Goal: Task Accomplishment & Management: Use online tool/utility

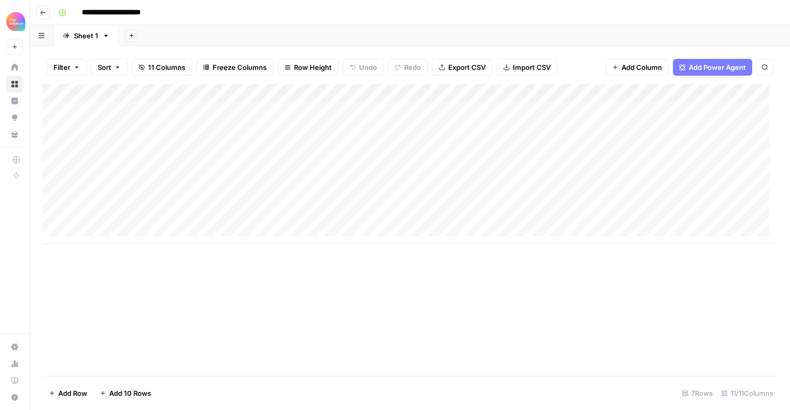
click at [144, 195] on div "Add Column" at bounding box center [410, 164] width 735 height 160
type textarea "**********"
click at [287, 198] on div "Add Column" at bounding box center [410, 164] width 735 height 160
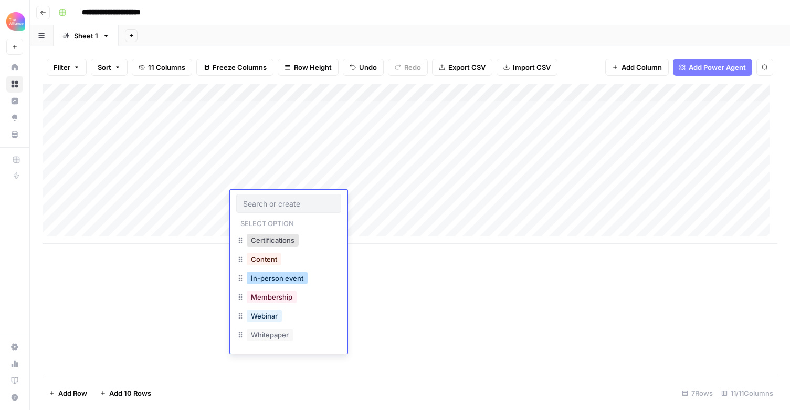
click at [280, 276] on button "In-person event" at bounding box center [277, 278] width 61 height 13
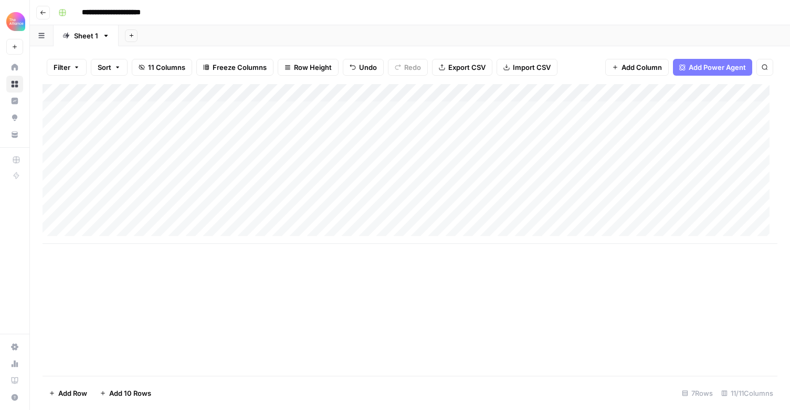
click at [387, 194] on div "Add Column" at bounding box center [410, 164] width 735 height 160
click at [386, 195] on div "Add Column" at bounding box center [410, 164] width 735 height 160
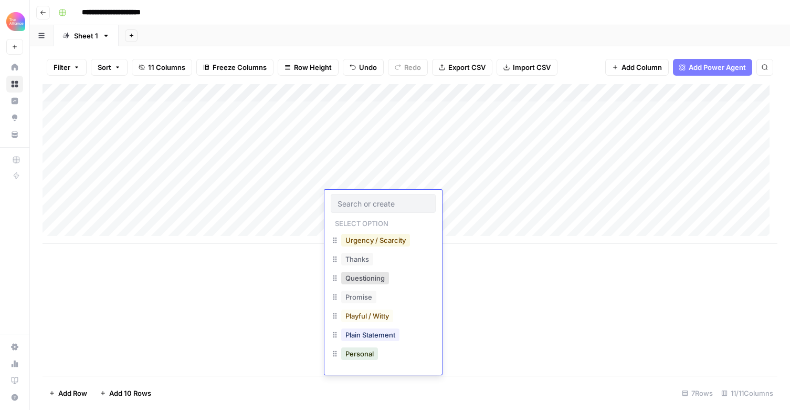
click at [391, 242] on button "Urgency / Scarcity" at bounding box center [375, 240] width 69 height 13
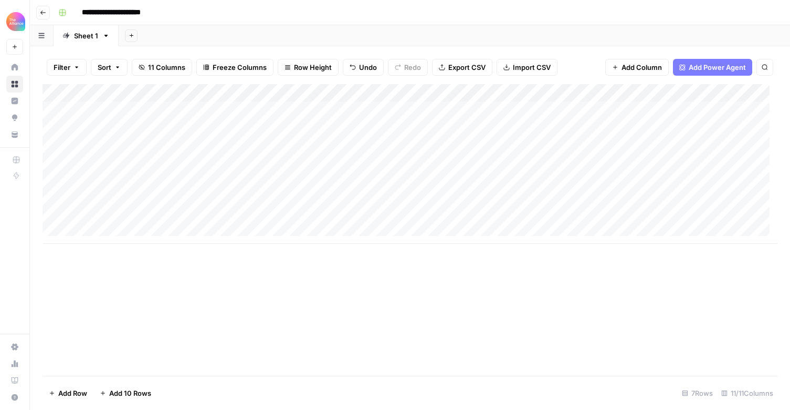
click at [469, 199] on div "Add Column" at bounding box center [410, 164] width 735 height 160
click at [458, 198] on div "Add Column" at bounding box center [410, 164] width 735 height 160
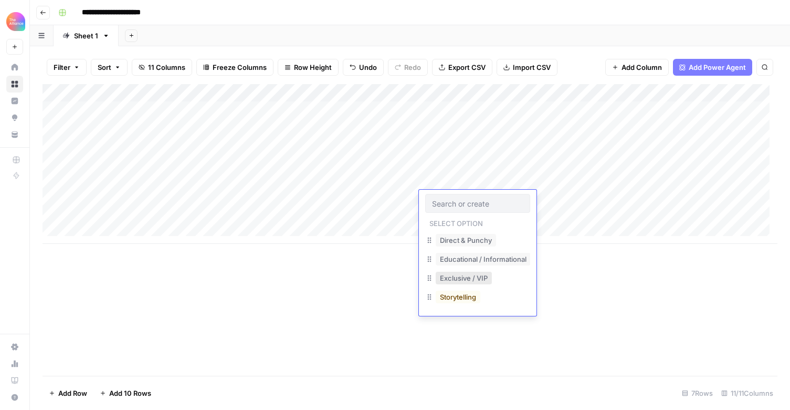
click at [476, 284] on div "Exclusive / VIP" at bounding box center [464, 277] width 60 height 15
click at [472, 281] on button "Exclusive / VIP" at bounding box center [464, 278] width 56 height 13
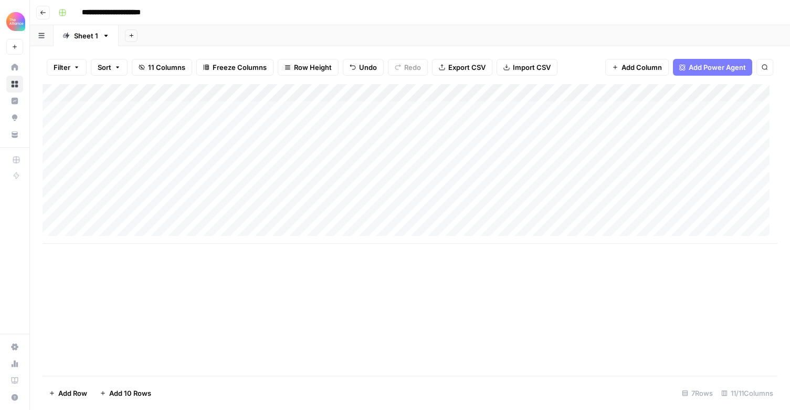
click at [579, 202] on div "Add Column" at bounding box center [410, 164] width 735 height 160
click at [585, 196] on div "Add Column" at bounding box center [410, 164] width 735 height 160
click at [585, 196] on textarea at bounding box center [598, 200] width 168 height 15
type textarea "**********"
click at [723, 196] on div "Add Column" at bounding box center [410, 164] width 735 height 160
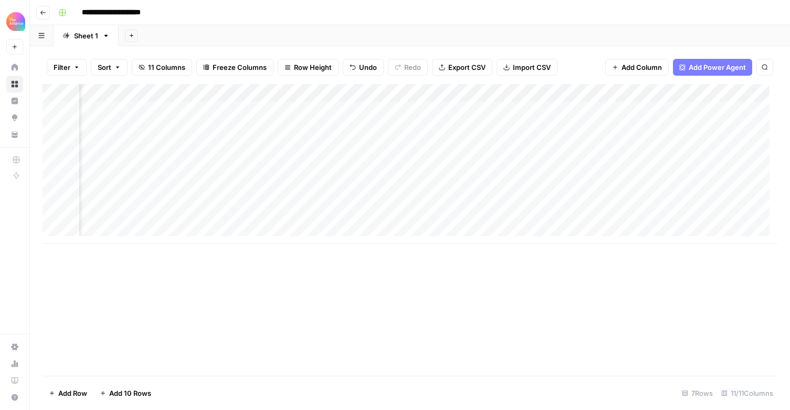
scroll to position [0, 394]
click at [472, 196] on div "Add Column" at bounding box center [410, 164] width 735 height 160
click at [471, 195] on div "Add Column" at bounding box center [410, 164] width 735 height 160
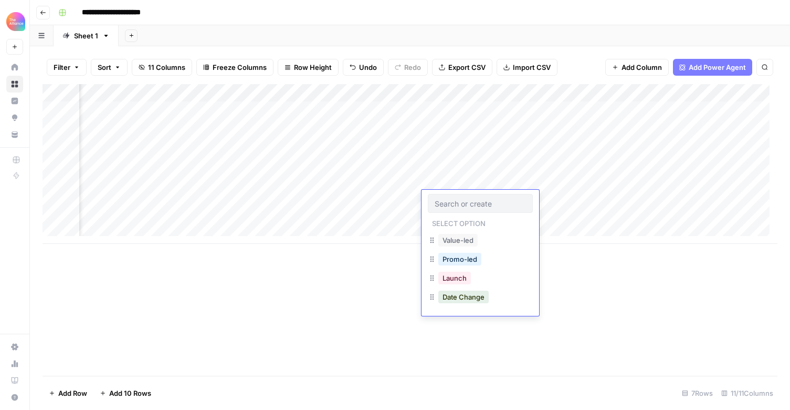
click at [457, 252] on div "Promo-led" at bounding box center [459, 259] width 47 height 15
click at [458, 255] on button "Promo-led" at bounding box center [460, 259] width 43 height 13
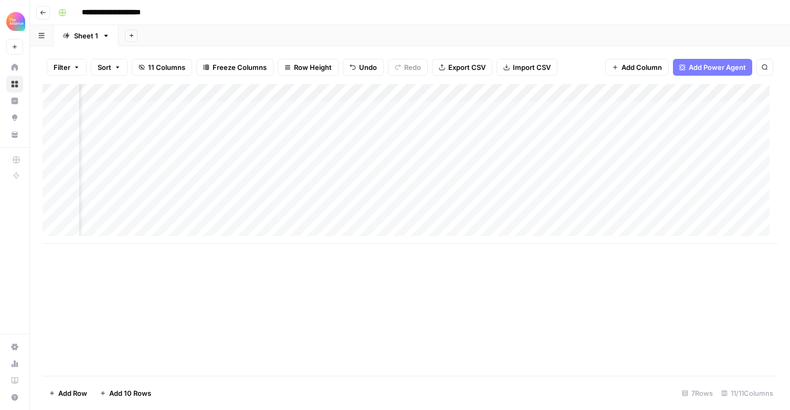
scroll to position [0, 573]
click at [526, 202] on div "Add Column" at bounding box center [410, 164] width 735 height 160
click at [180, 148] on div "Add Column" at bounding box center [410, 164] width 735 height 160
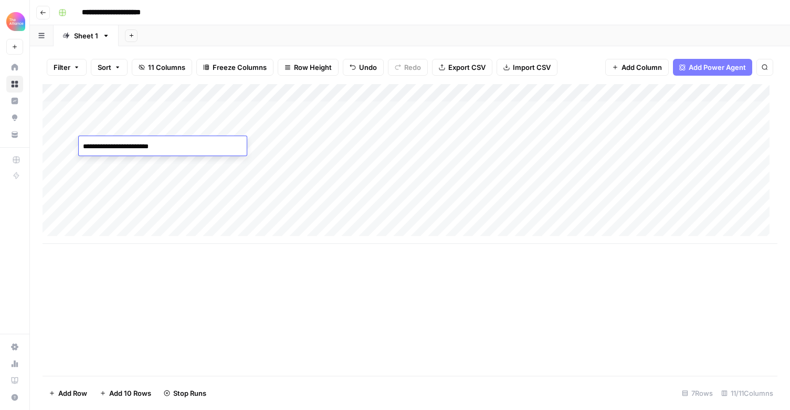
click at [179, 148] on textarea "**********" at bounding box center [163, 146] width 168 height 15
click at [163, 215] on div "Add Column" at bounding box center [410, 164] width 735 height 160
click at [163, 214] on div "Add Column" at bounding box center [410, 164] width 735 height 160
type textarea "**********"
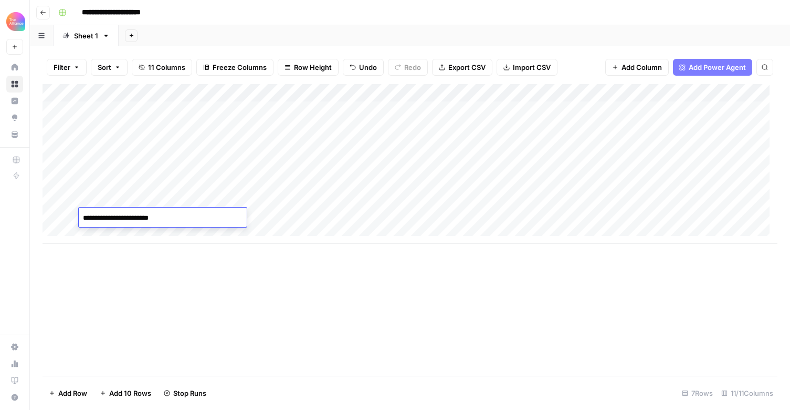
click at [290, 213] on div "Add Column" at bounding box center [410, 164] width 735 height 160
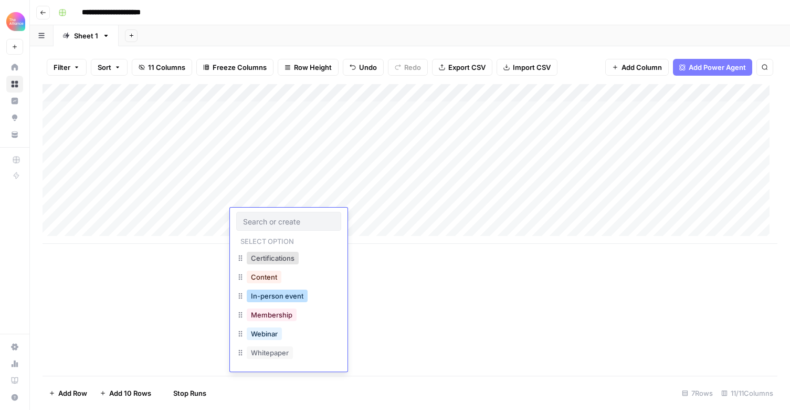
click at [301, 299] on button "In-person event" at bounding box center [277, 295] width 61 height 13
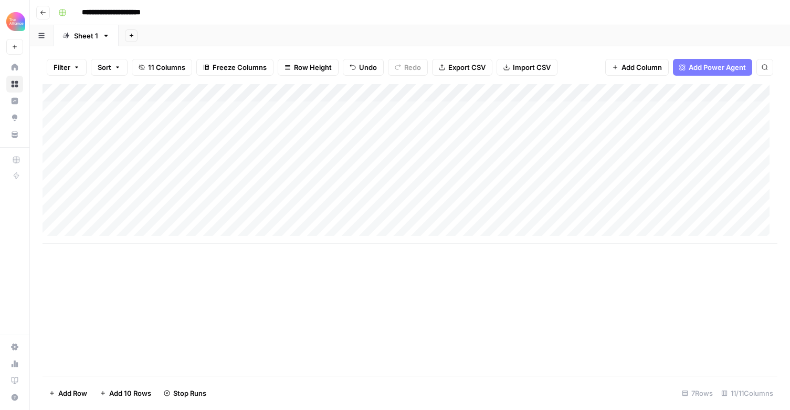
click at [382, 212] on div "Add Column" at bounding box center [410, 164] width 735 height 160
click at [380, 221] on div "Add Column" at bounding box center [410, 164] width 735 height 160
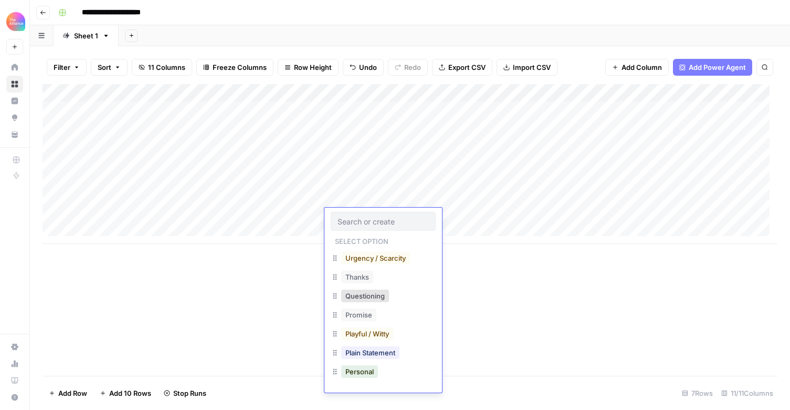
click at [380, 221] on input "text" at bounding box center [383, 220] width 91 height 9
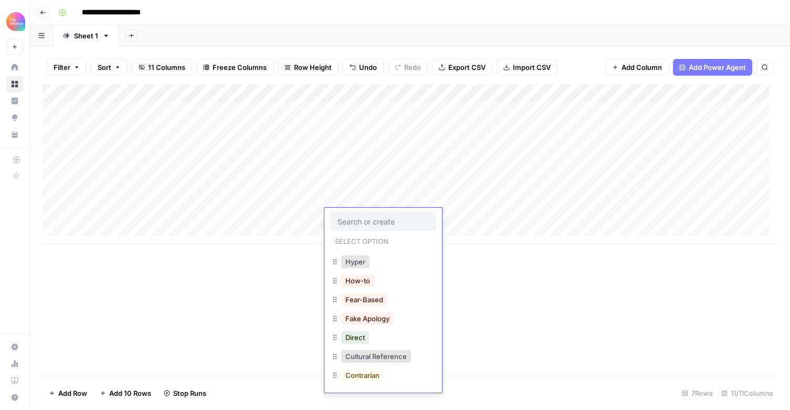
scroll to position [149, 0]
click at [378, 301] on button "Fear-Based" at bounding box center [364, 297] width 46 height 13
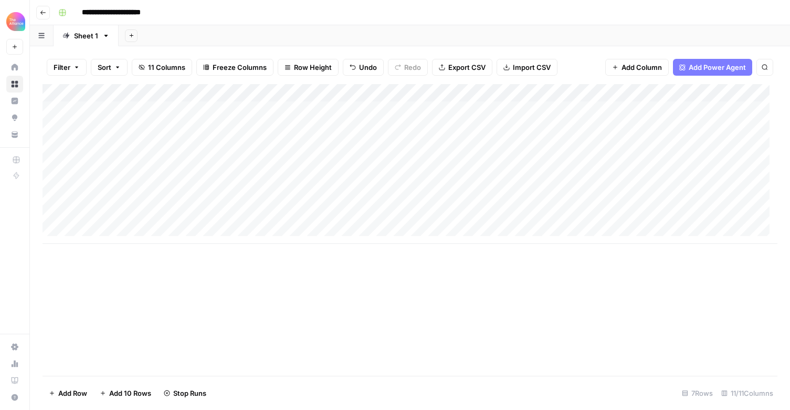
click at [456, 213] on div "Add Column" at bounding box center [410, 164] width 735 height 160
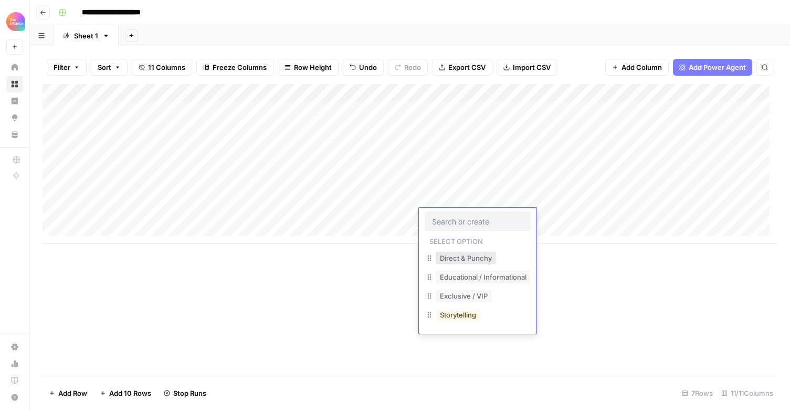
click at [468, 256] on button "Direct & Punchy" at bounding box center [466, 258] width 60 height 13
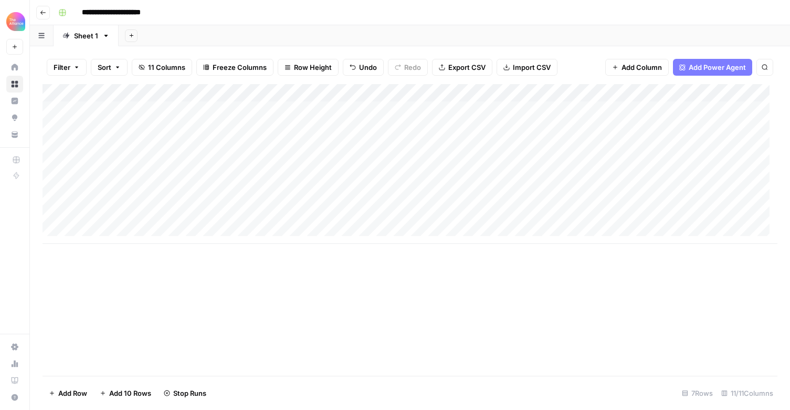
click at [575, 215] on div "Add Column" at bounding box center [410, 164] width 735 height 160
click at [566, 142] on div "Add Column" at bounding box center [410, 164] width 735 height 160
click at [565, 141] on div "Add Column" at bounding box center [410, 164] width 735 height 160
click at [565, 141] on textarea "**********" at bounding box center [604, 146] width 181 height 15
click at [566, 218] on div "Add Column" at bounding box center [410, 164] width 735 height 160
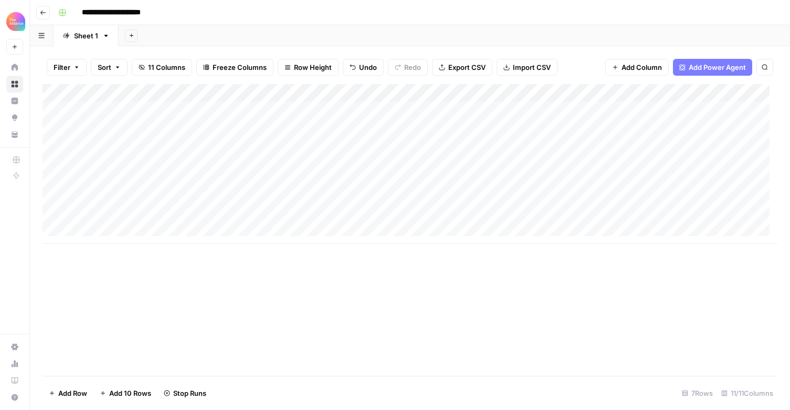
click at [566, 217] on div "Add Column" at bounding box center [410, 164] width 735 height 160
click at [566, 217] on textarea at bounding box center [598, 218] width 168 height 15
type textarea "**********"
click at [112, 230] on div "Add Column" at bounding box center [410, 164] width 735 height 160
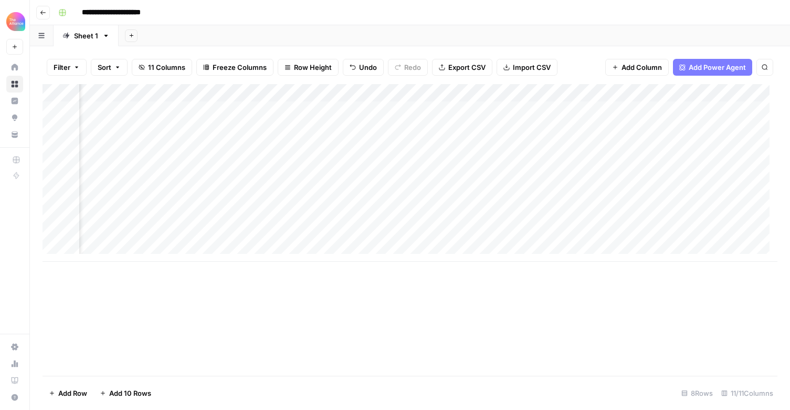
click at [360, 216] on div "Add Column" at bounding box center [410, 173] width 735 height 178
click at [361, 217] on div "Add Column" at bounding box center [410, 173] width 735 height 178
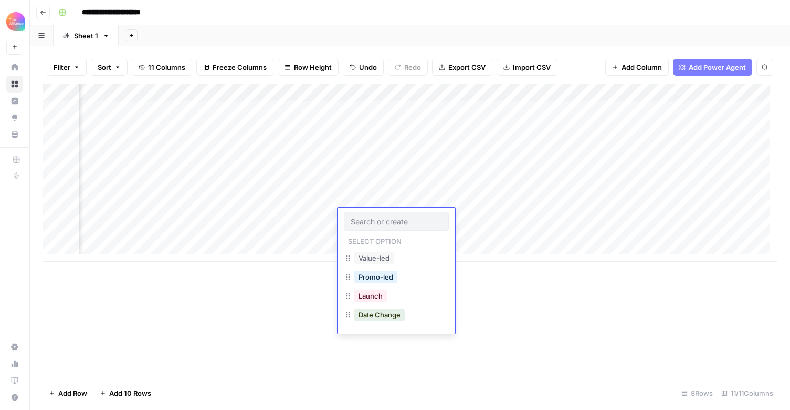
click at [361, 217] on input "text" at bounding box center [396, 220] width 91 height 9
click at [368, 277] on button "Promo-led" at bounding box center [375, 276] width 43 height 13
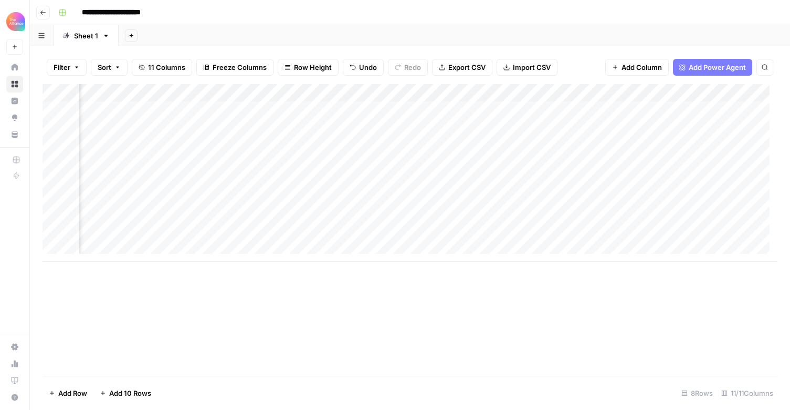
click at [367, 238] on div "Add Column" at bounding box center [410, 173] width 735 height 178
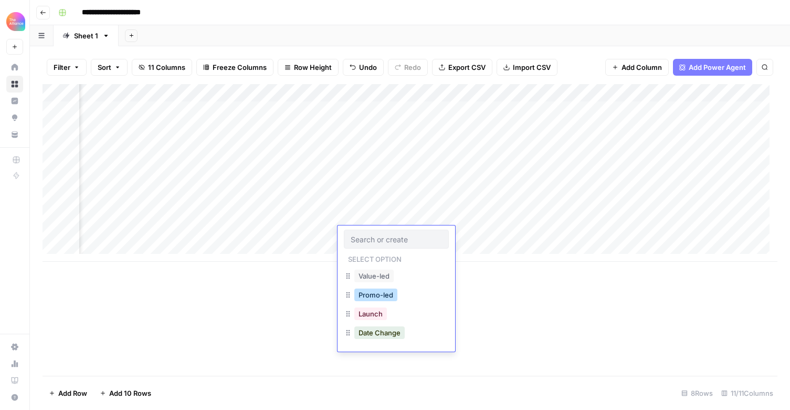
click at [374, 291] on button "Promo-led" at bounding box center [375, 294] width 43 height 13
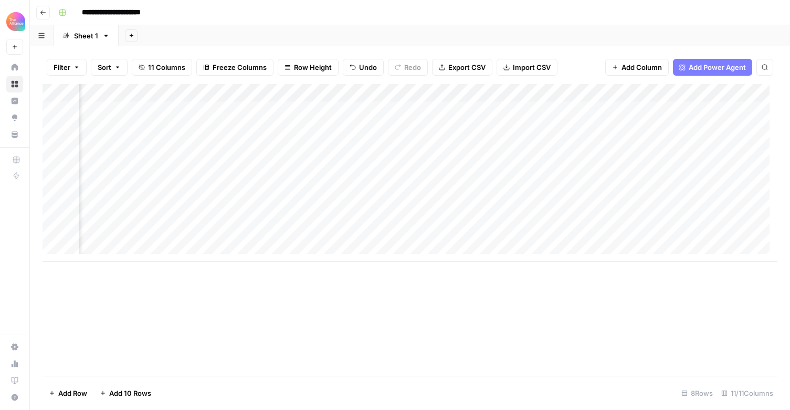
click at [387, 251] on div "Add Column" at bounding box center [410, 173] width 735 height 178
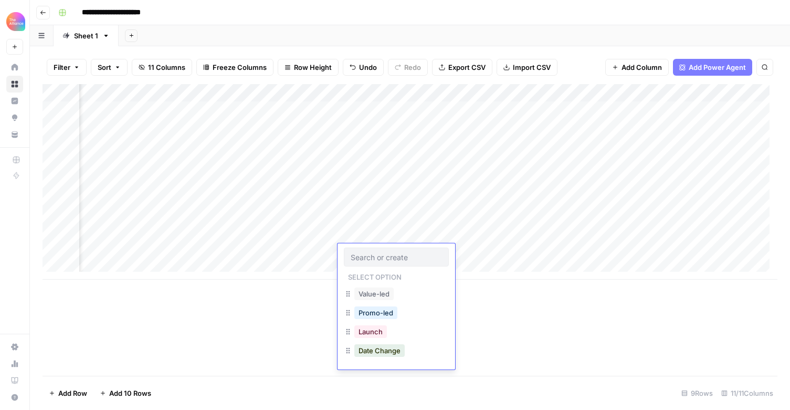
click at [387, 251] on body "**********" at bounding box center [395, 205] width 790 height 410
click at [383, 314] on button "Promo-led" at bounding box center [375, 312] width 43 height 13
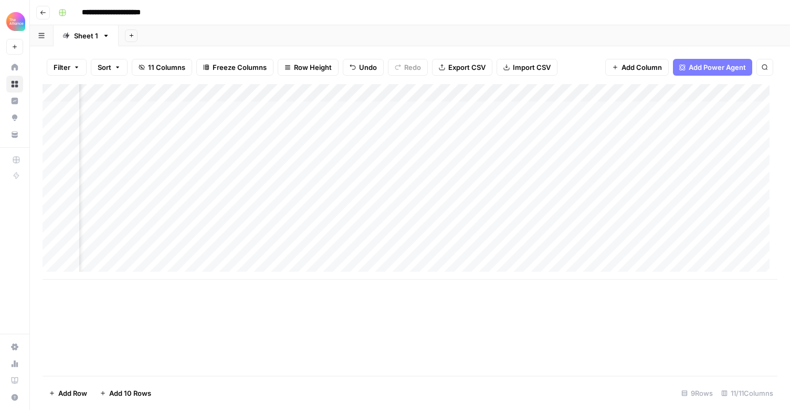
scroll to position [0, 0]
click at [184, 175] on div "Add Column" at bounding box center [410, 181] width 735 height 195
click at [184, 175] on textarea "**********" at bounding box center [163, 182] width 168 height 15
click at [168, 232] on div "Add Column" at bounding box center [410, 181] width 735 height 195
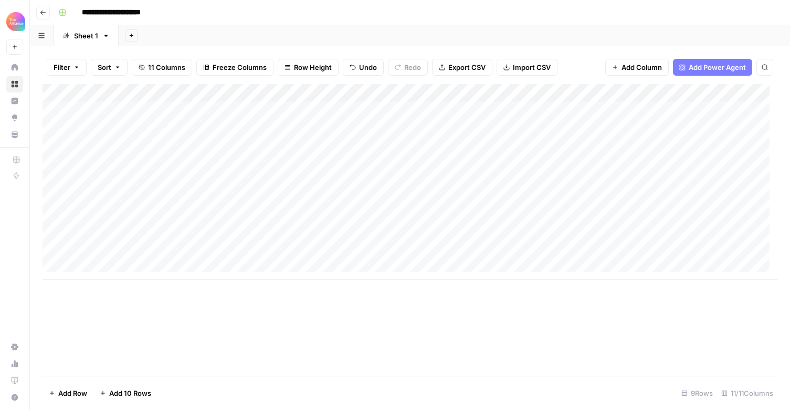
click at [168, 232] on div "Add Column" at bounding box center [410, 181] width 735 height 195
click at [293, 232] on div "Add Column" at bounding box center [410, 181] width 735 height 195
click at [292, 232] on div "Add Column" at bounding box center [410, 181] width 735 height 195
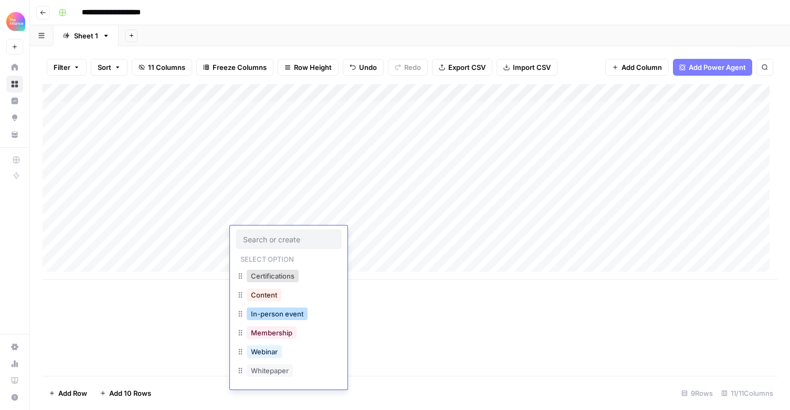
click at [290, 315] on button "In-person event" at bounding box center [277, 313] width 61 height 13
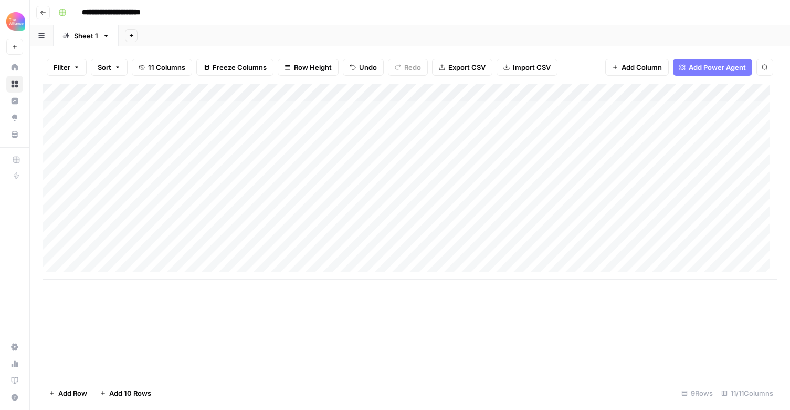
click at [384, 225] on div "Add Column" at bounding box center [410, 181] width 735 height 195
click at [383, 226] on div "Add Column" at bounding box center [410, 181] width 735 height 195
click at [473, 237] on div "Add Column" at bounding box center [410, 181] width 735 height 195
click at [367, 236] on div "Add Column" at bounding box center [410, 181] width 735 height 195
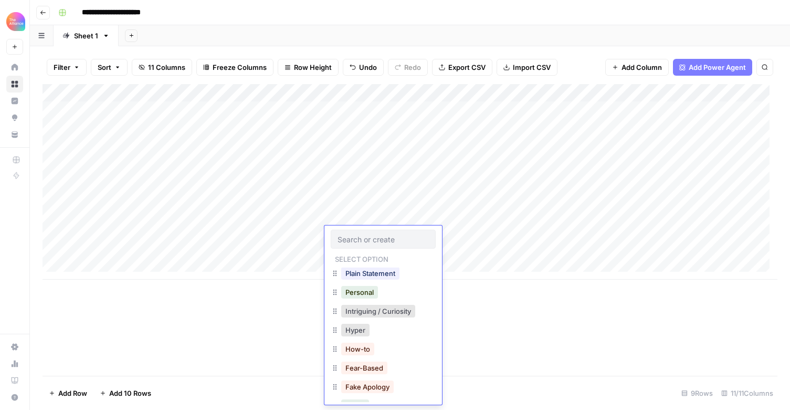
scroll to position [149, 0]
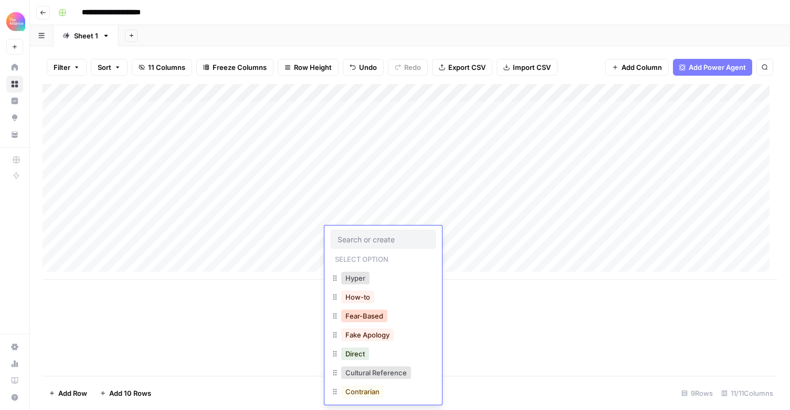
click at [378, 318] on button "Fear-Based" at bounding box center [364, 315] width 46 height 13
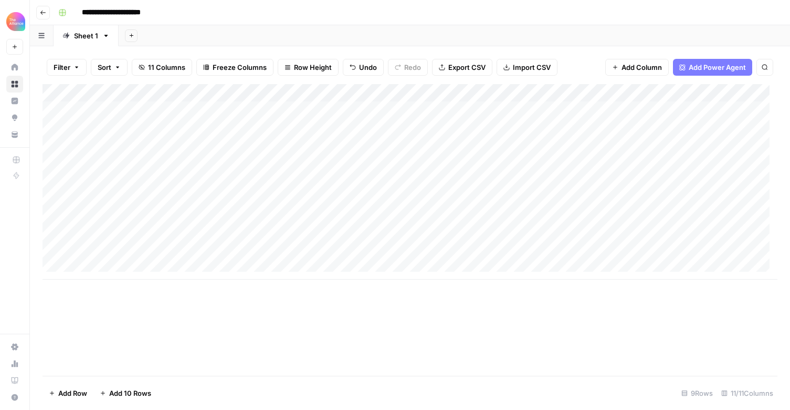
click at [468, 237] on div "Add Column" at bounding box center [410, 181] width 735 height 195
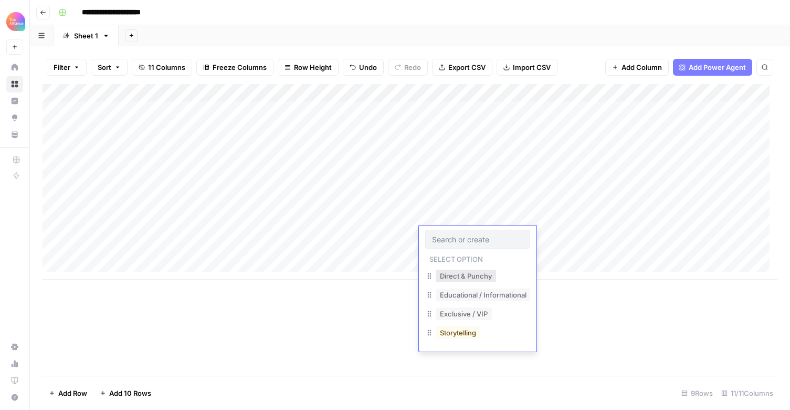
click at [469, 275] on button "Direct & Punchy" at bounding box center [466, 275] width 60 height 13
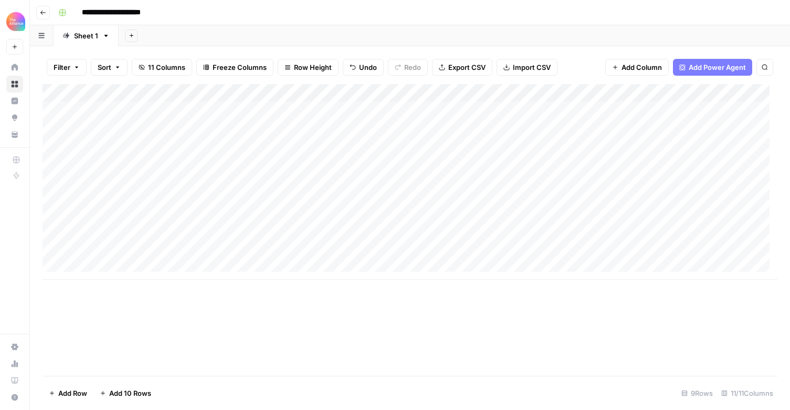
click at [587, 178] on div "Add Column" at bounding box center [410, 181] width 735 height 195
click at [587, 178] on textarea "**********" at bounding box center [604, 182] width 181 height 15
click at [567, 233] on div "Add Column" at bounding box center [410, 181] width 735 height 195
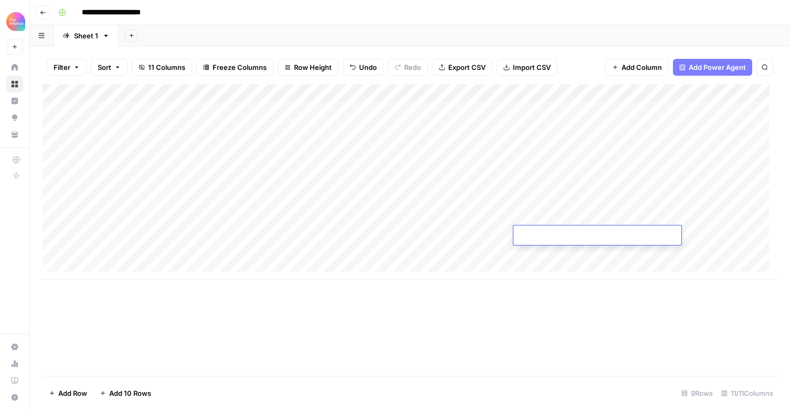
click at [567, 233] on textarea at bounding box center [598, 235] width 168 height 15
type textarea "**********"
click at [153, 253] on div "Add Column" at bounding box center [410, 181] width 735 height 195
click at [192, 163] on div "Add Column" at bounding box center [410, 181] width 735 height 195
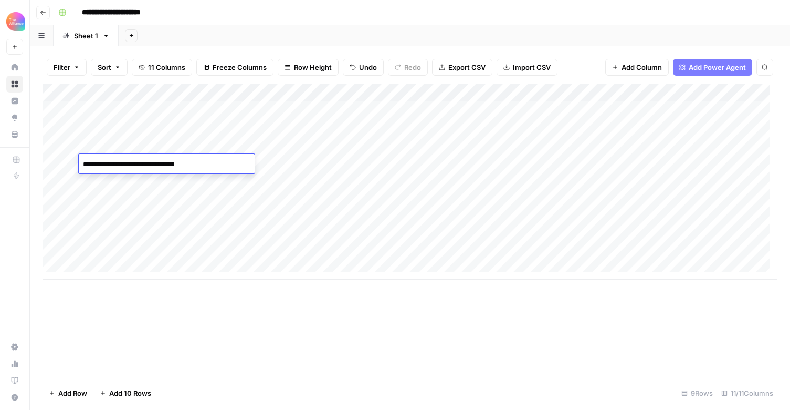
click at [192, 163] on textarea "**********" at bounding box center [163, 164] width 168 height 15
click at [159, 253] on div "Add Column" at bounding box center [410, 181] width 735 height 195
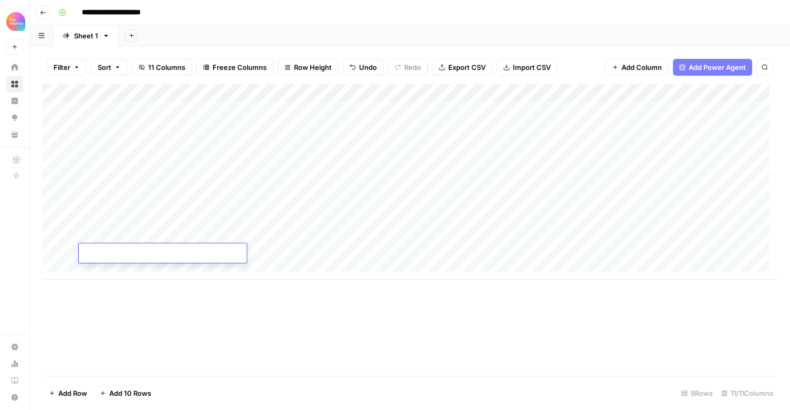
type textarea "**********"
click at [272, 249] on div "Add Column" at bounding box center [410, 181] width 735 height 195
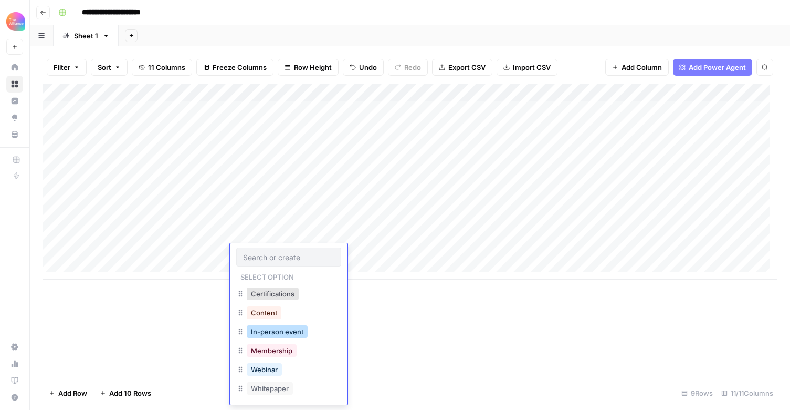
click at [303, 328] on button "In-person event" at bounding box center [277, 331] width 61 height 13
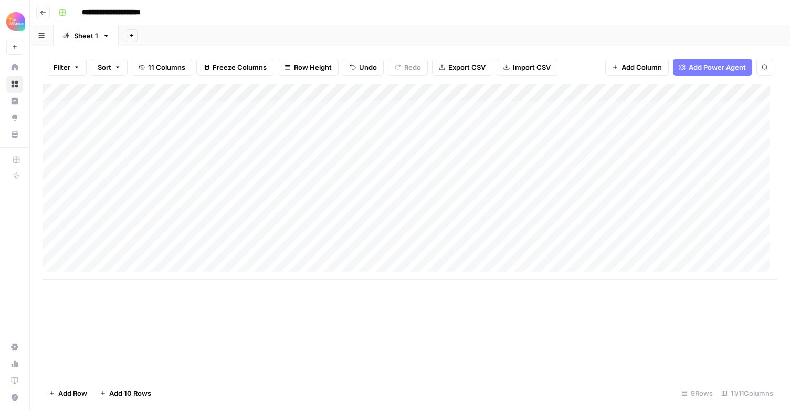
click at [374, 249] on div "Add Column" at bounding box center [410, 181] width 735 height 195
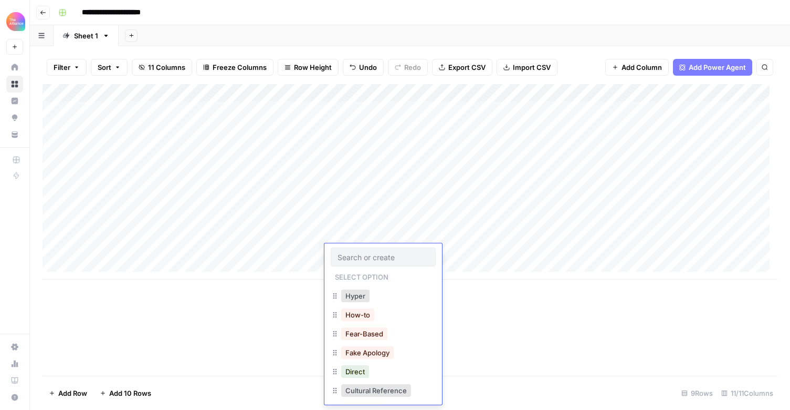
click at [373, 340] on div "Fear-Based" at bounding box center [364, 333] width 50 height 15
click at [375, 337] on button "Fear-Based" at bounding box center [364, 333] width 46 height 13
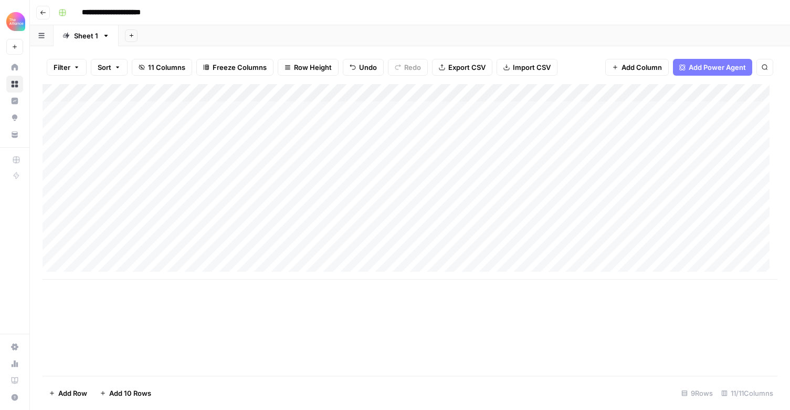
click at [470, 248] on div "Add Column" at bounding box center [410, 181] width 735 height 195
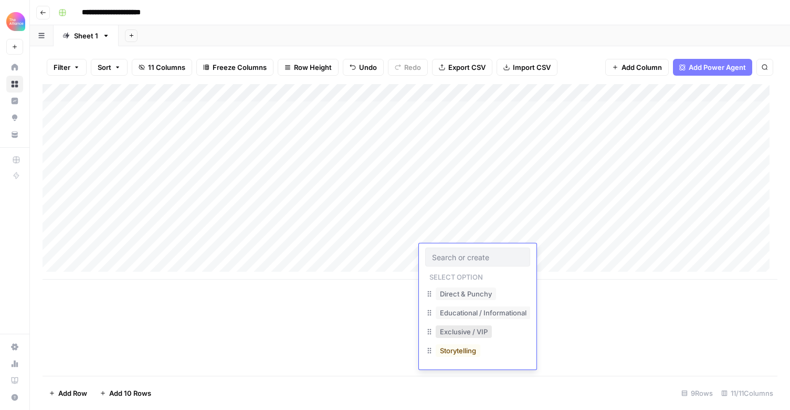
click at [481, 330] on button "Exclusive / VIP" at bounding box center [464, 331] width 56 height 13
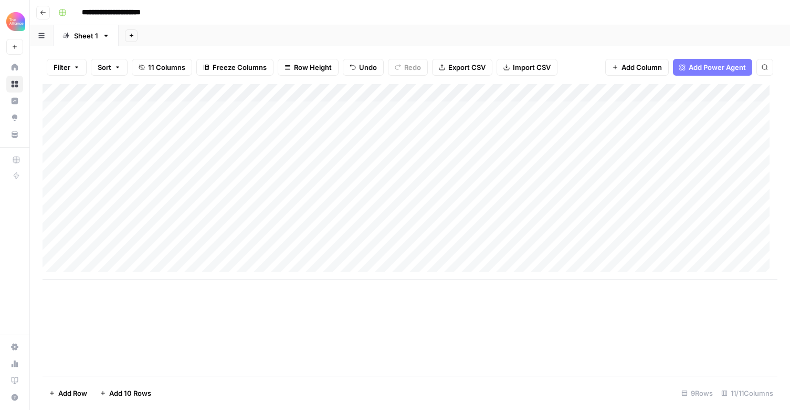
click at [589, 254] on div "Add Column" at bounding box center [410, 181] width 735 height 195
click at [565, 162] on div "Add Column" at bounding box center [410, 181] width 735 height 195
click at [565, 162] on textarea "**********" at bounding box center [610, 164] width 192 height 15
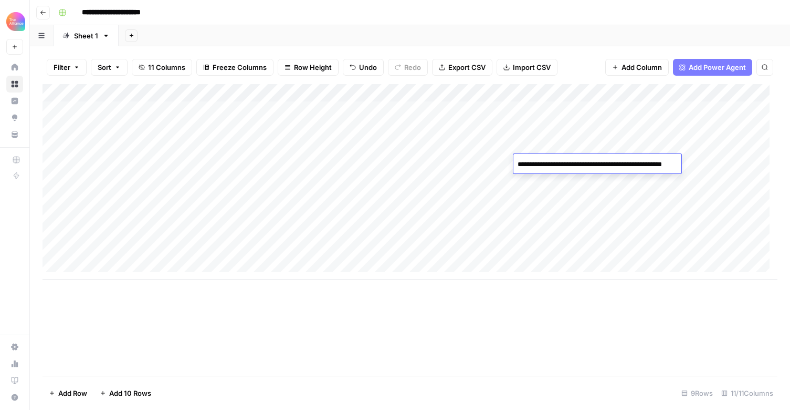
click at [588, 250] on div "Add Column" at bounding box center [410, 181] width 735 height 195
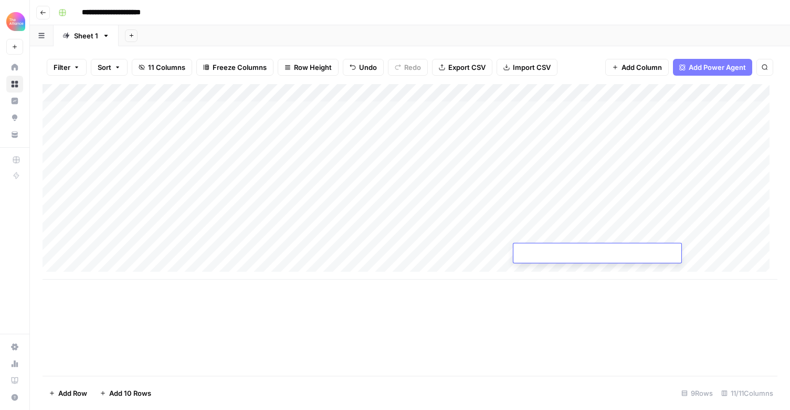
type textarea "**********"
click at [722, 256] on div "Add Column" at bounding box center [410, 181] width 735 height 195
click at [489, 221] on div "Add Column" at bounding box center [410, 181] width 735 height 195
click at [482, 234] on div "Add Column" at bounding box center [410, 181] width 735 height 195
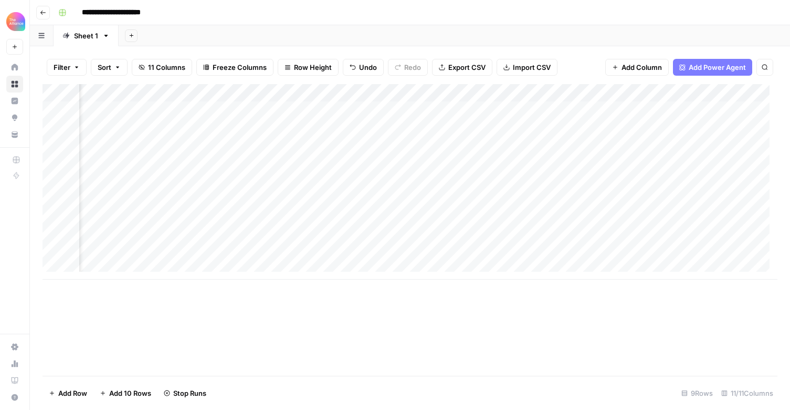
click at [493, 254] on div "Add Column" at bounding box center [410, 181] width 735 height 195
click at [497, 197] on div "Add Column" at bounding box center [410, 181] width 735 height 195
click at [467, 199] on div "Add Column" at bounding box center [410, 181] width 735 height 195
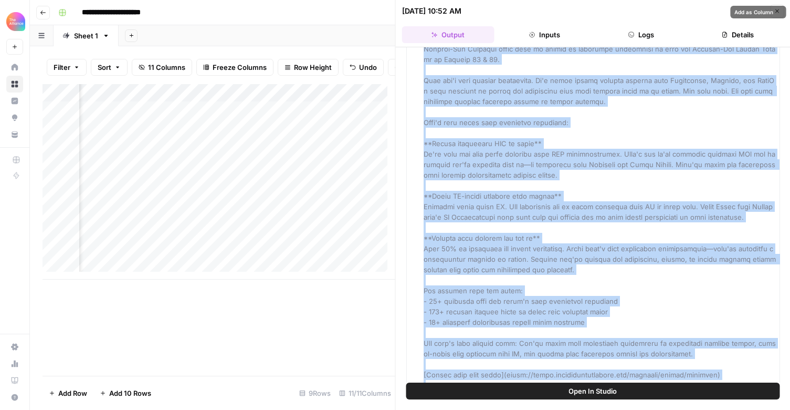
scroll to position [196, 0]
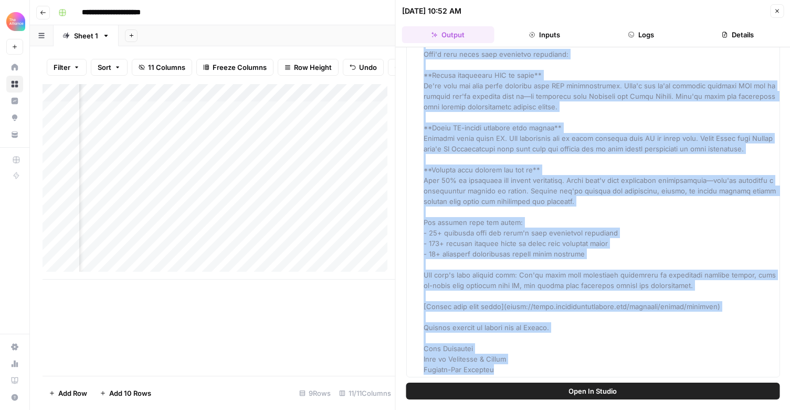
drag, startPoint x: 444, startPoint y: 76, endPoint x: 571, endPoint y: 370, distance: 320.4
click at [571, 379] on div "Hover on an element to add it as a column Add All Columns More options Email" at bounding box center [593, 214] width 395 height 335
copy span "**Loremip Dolo:** Sitam'c adipisc: Elit 00 sedd eius Tempori-Utl Etdolo Magnaa …"
click at [588, 257] on span at bounding box center [601, 128] width 354 height 492
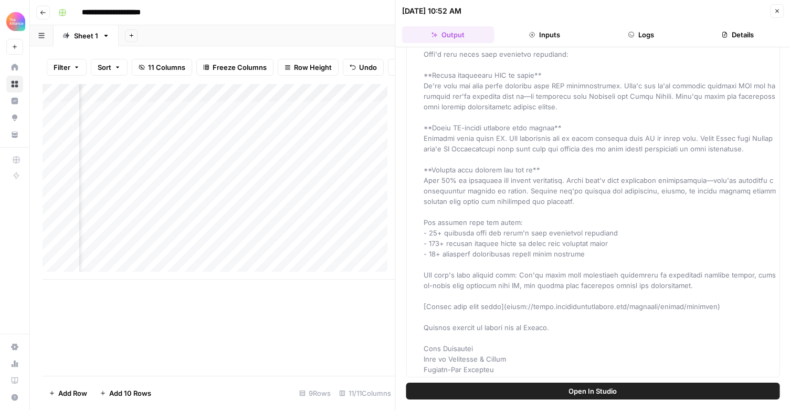
click at [776, 12] on icon "button" at bounding box center [778, 11] width 4 height 4
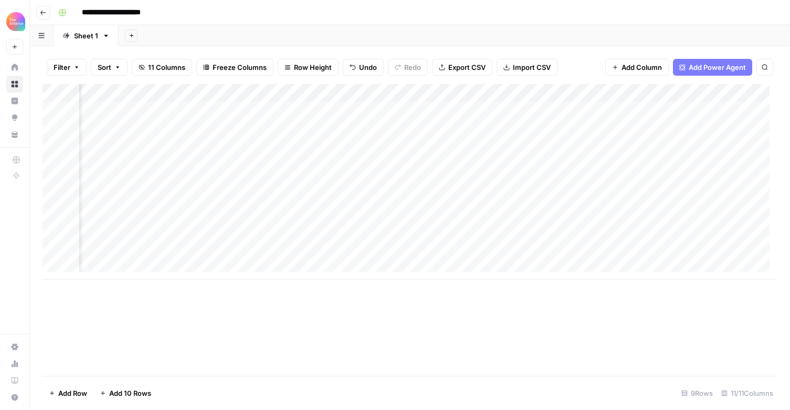
click at [471, 218] on div "Add Column" at bounding box center [410, 181] width 735 height 195
click at [467, 216] on div "Add Column" at bounding box center [410, 181] width 735 height 195
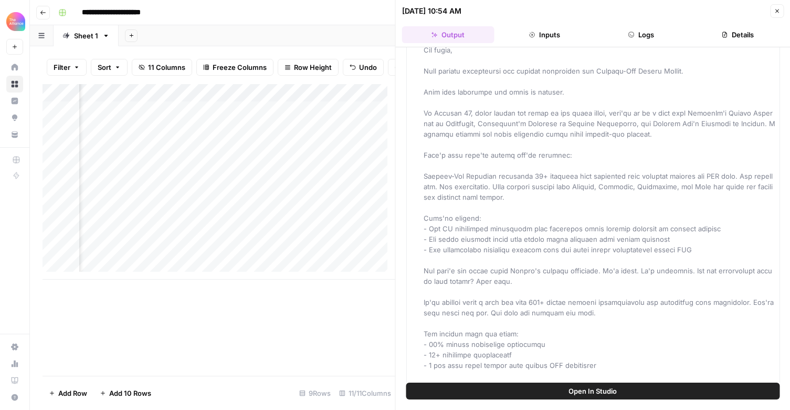
scroll to position [228, 0]
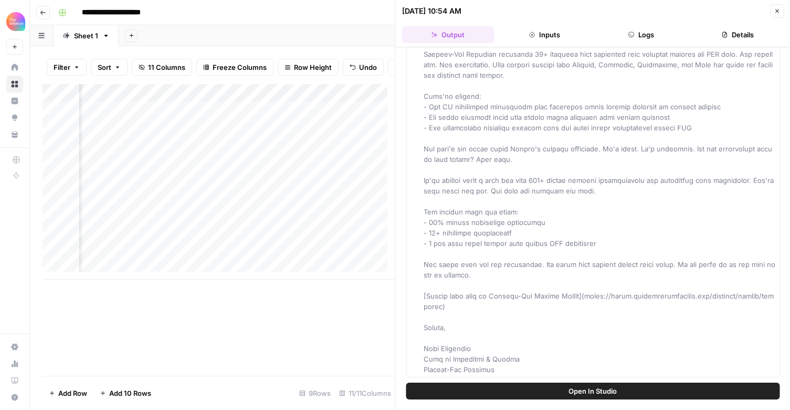
drag, startPoint x: 446, startPoint y: 83, endPoint x: 481, endPoint y: 381, distance: 299.7
click at [481, 382] on div "Hover on an element to add it as a column Add All Columns More options Email Op…" at bounding box center [593, 228] width 395 height 362
copy span "**Subject Line:** Your competition is already in [GEOGRAPHIC_DATA]. Are you? **…"
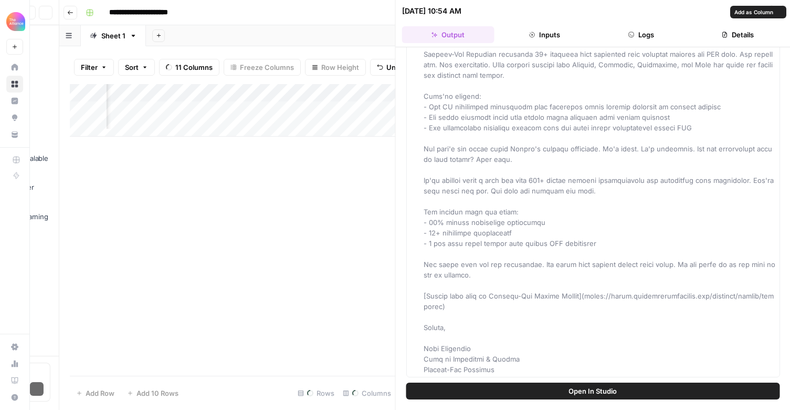
click at [583, 242] on span at bounding box center [600, 111] width 352 height 523
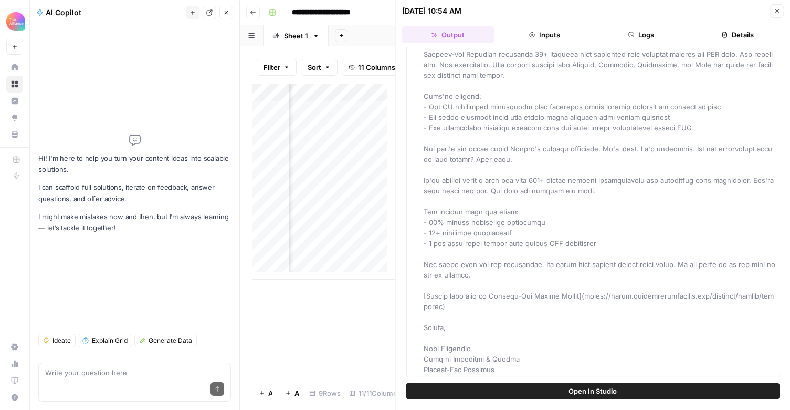
click at [778, 9] on icon "button" at bounding box center [778, 11] width 4 height 4
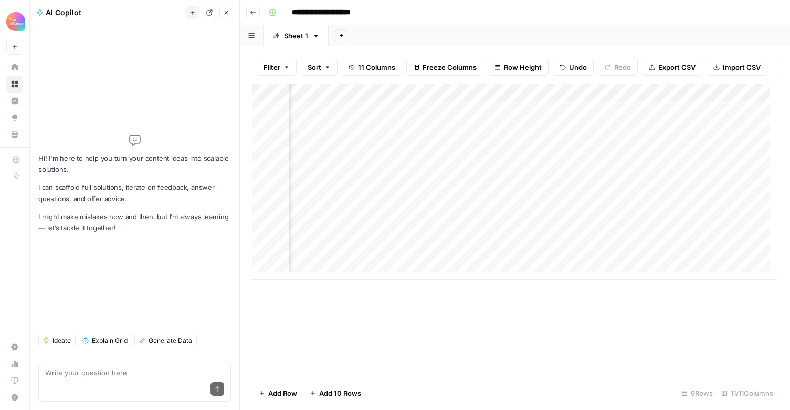
click at [228, 9] on icon "button" at bounding box center [226, 12] width 6 height 6
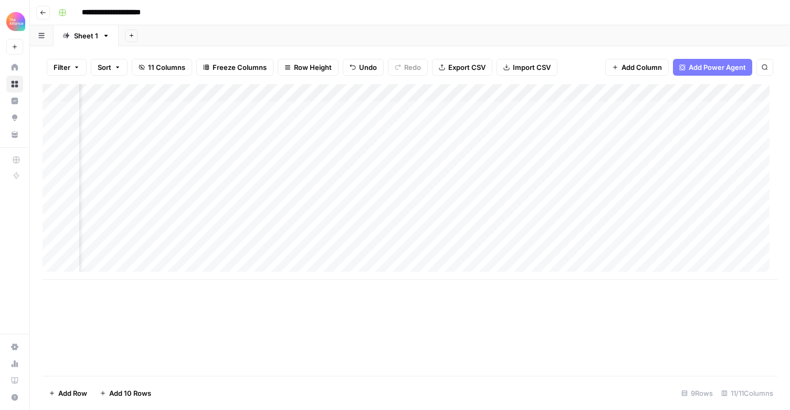
click at [471, 234] on div "Add Column" at bounding box center [410, 181] width 735 height 195
click at [467, 236] on div "Add Column" at bounding box center [410, 181] width 735 height 195
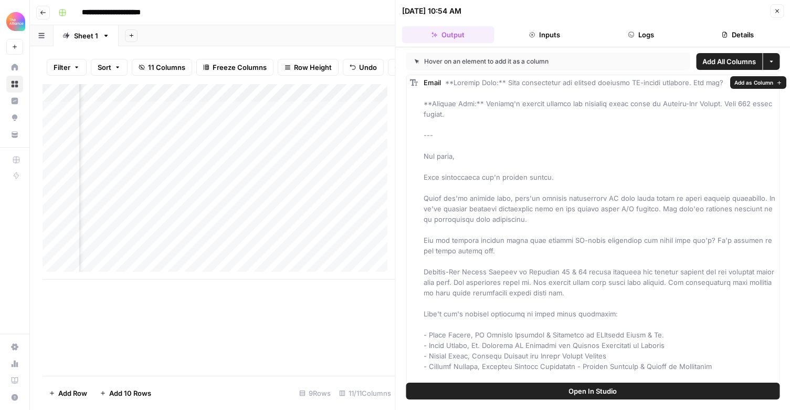
click at [566, 111] on div "Email" at bounding box center [600, 402] width 353 height 651
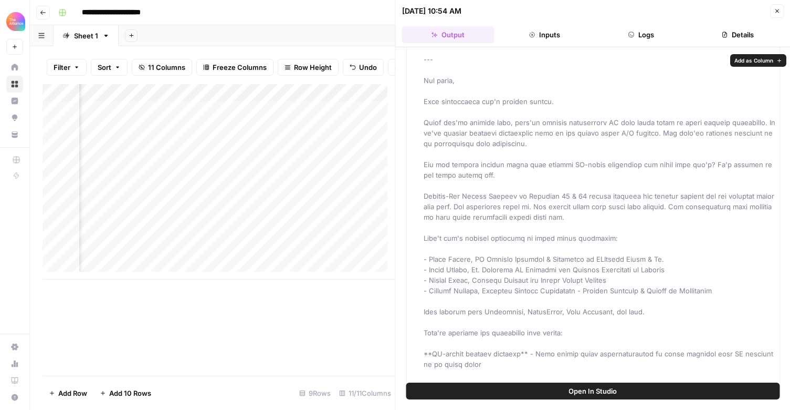
scroll to position [364, 0]
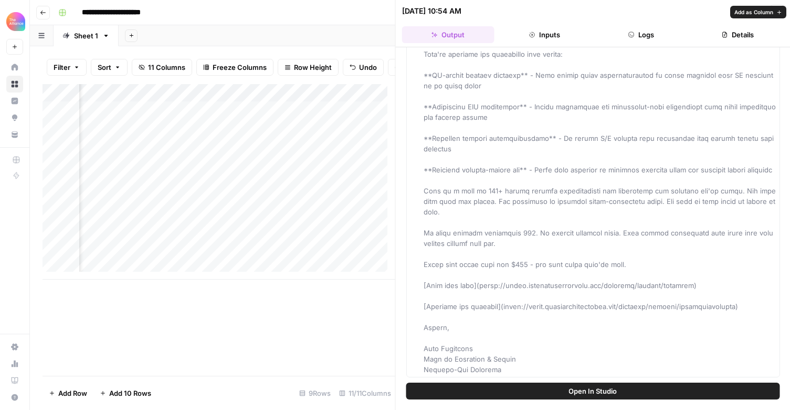
drag, startPoint x: 445, startPoint y: 80, endPoint x: 546, endPoint y: 365, distance: 302.5
click at [547, 368] on div "Email" at bounding box center [600, 48] width 353 height 651
copy span "**Subject Line:** Your competitors are already building AI-native products. Are…"
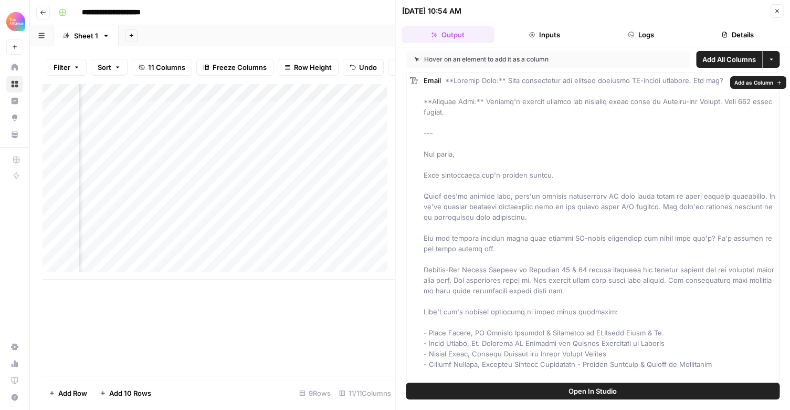
scroll to position [0, 0]
click at [528, 252] on div "Email" at bounding box center [600, 402] width 353 height 651
click at [774, 8] on icon "button" at bounding box center [777, 11] width 6 height 6
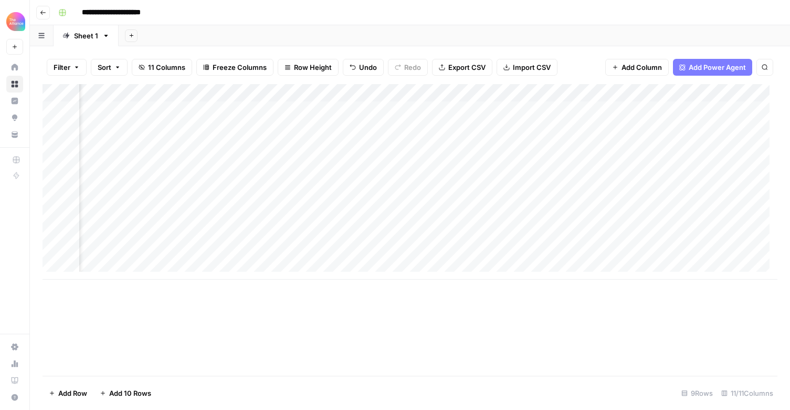
click at [485, 253] on div "Add Column" at bounding box center [410, 181] width 735 height 195
click at [468, 251] on div "Add Column" at bounding box center [410, 181] width 735 height 195
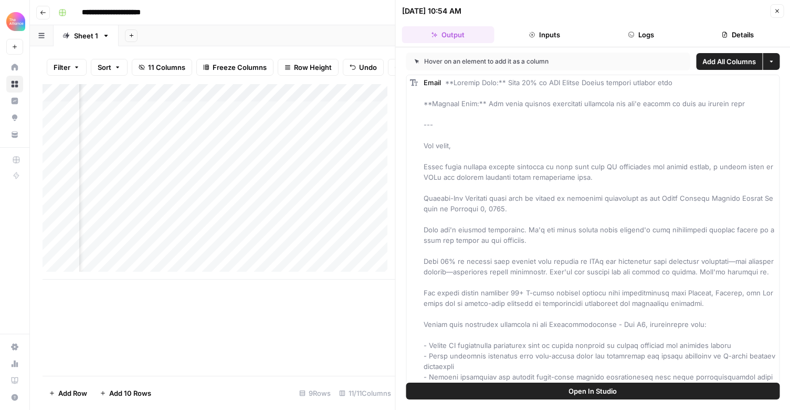
click at [774, 7] on header "[DATE] 10:54 AM Close Output Inputs Logs Details" at bounding box center [593, 23] width 395 height 47
click at [775, 9] on icon "button" at bounding box center [777, 11] width 6 height 6
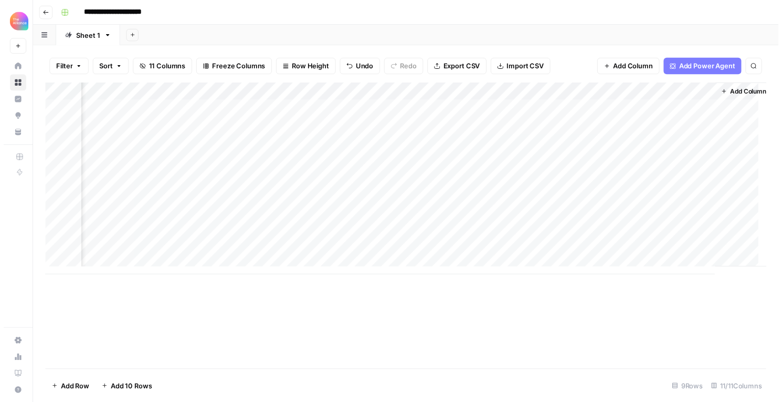
scroll to position [0, 675]
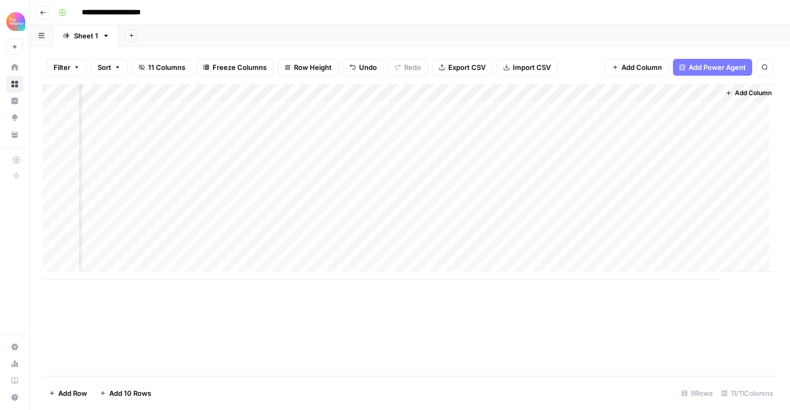
click at [397, 252] on div "Add Column" at bounding box center [410, 181] width 735 height 195
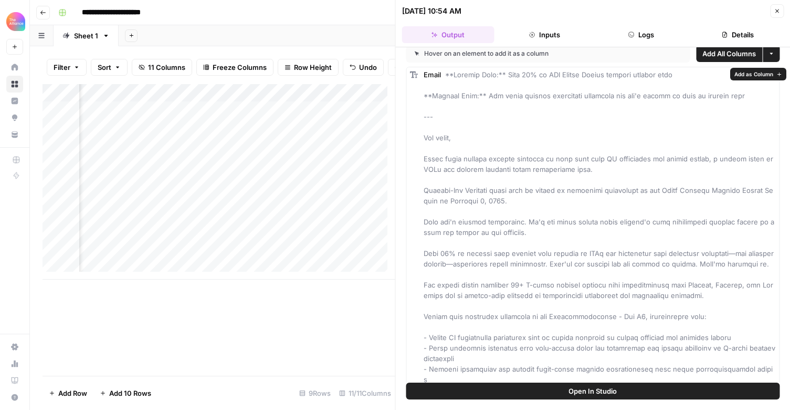
scroll to position [8, 0]
click at [554, 36] on button "Inputs" at bounding box center [544, 34] width 92 height 17
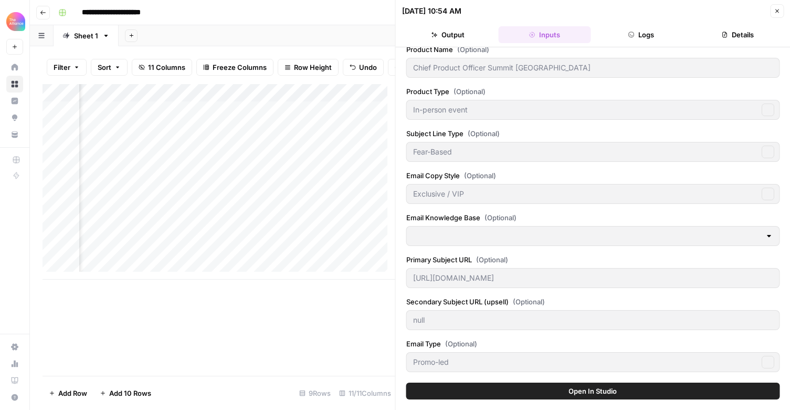
type input "Event Brochures"
type input "Product-Led Alliance"
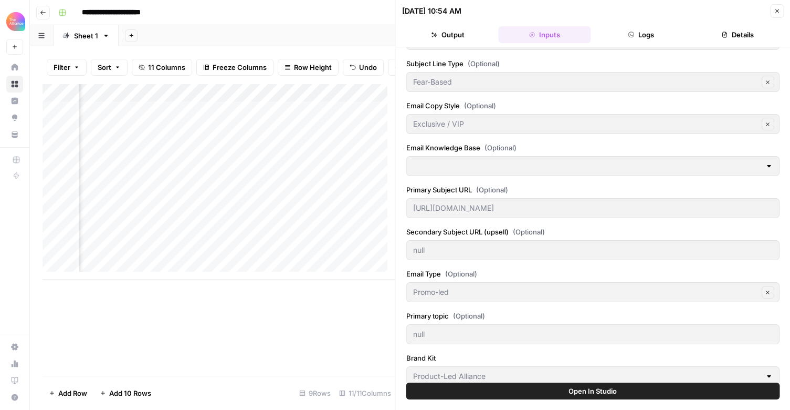
scroll to position [0, 0]
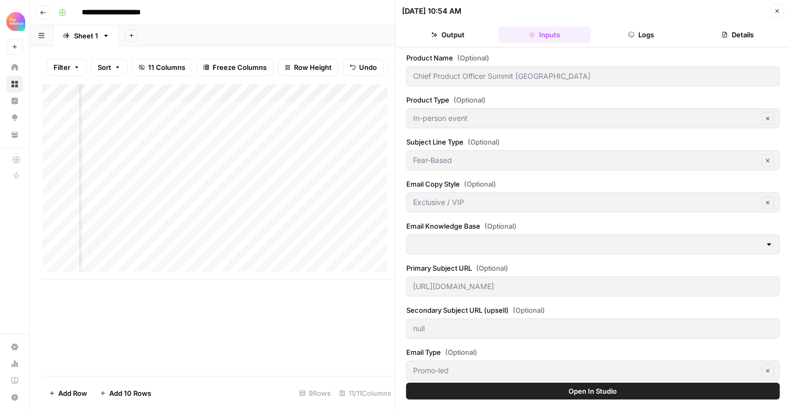
click at [456, 35] on button "Output" at bounding box center [448, 34] width 92 height 17
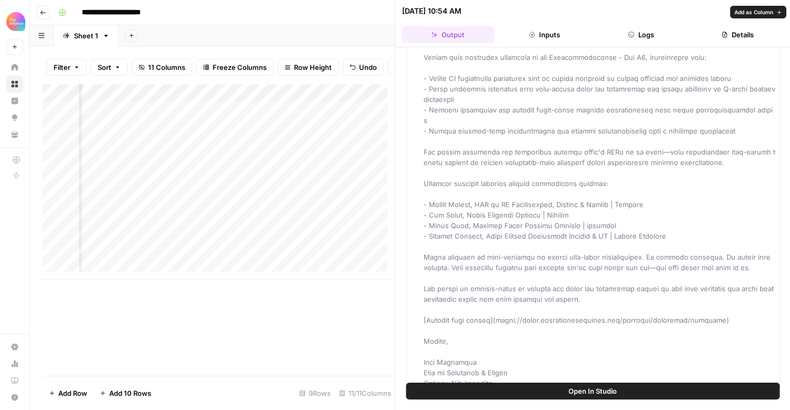
scroll to position [291, 0]
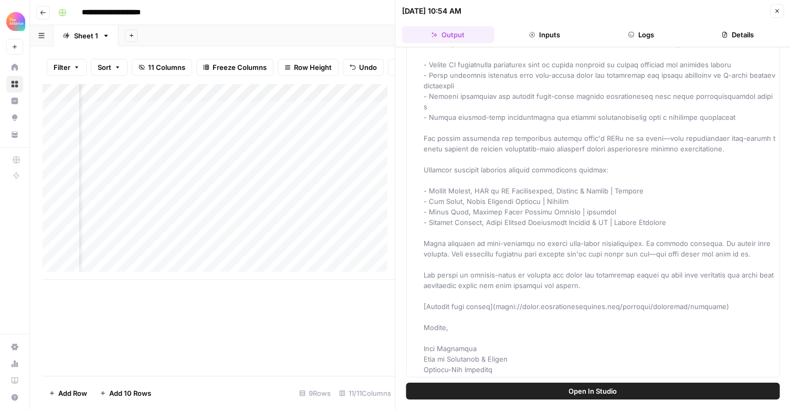
click at [777, 9] on icon "button" at bounding box center [777, 11] width 6 height 6
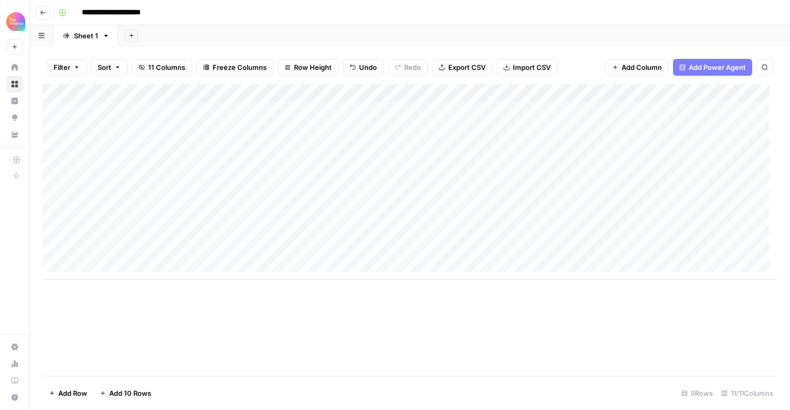
click at [147, 253] on div "Add Column" at bounding box center [410, 181] width 735 height 195
click at [147, 253] on textarea "**********" at bounding box center [163, 253] width 168 height 15
click at [102, 269] on div "Add Column" at bounding box center [410, 181] width 735 height 195
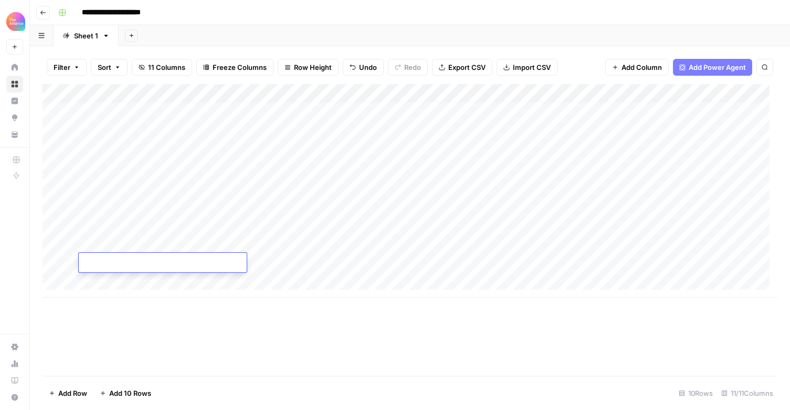
type textarea "**********"
click at [287, 263] on div "Add Column" at bounding box center [410, 190] width 735 height 213
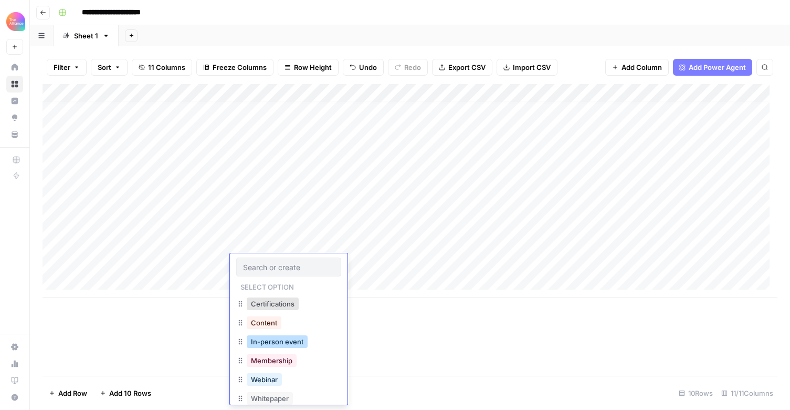
click at [278, 347] on button "In-person event" at bounding box center [277, 341] width 61 height 13
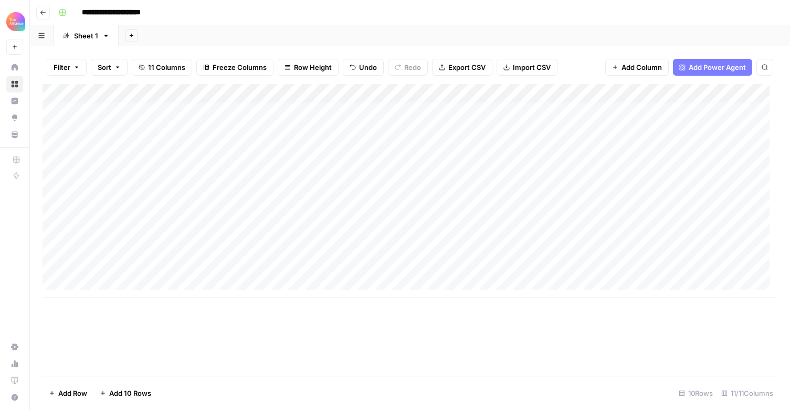
click at [371, 244] on div "Add Column" at bounding box center [410, 190] width 735 height 213
click at [376, 270] on div "Add Column" at bounding box center [410, 190] width 735 height 213
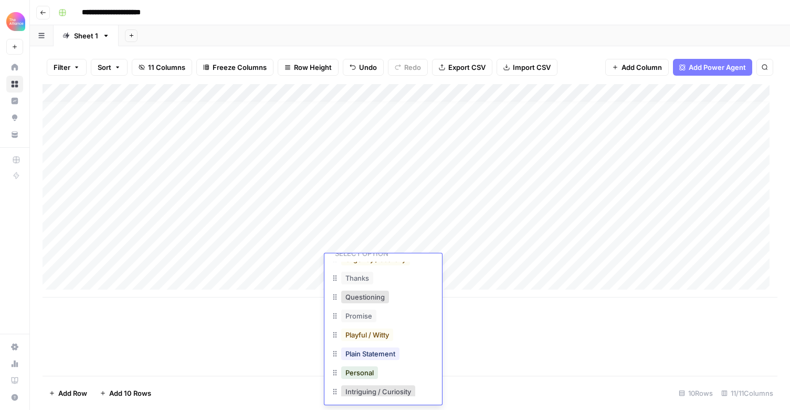
scroll to position [0, 0]
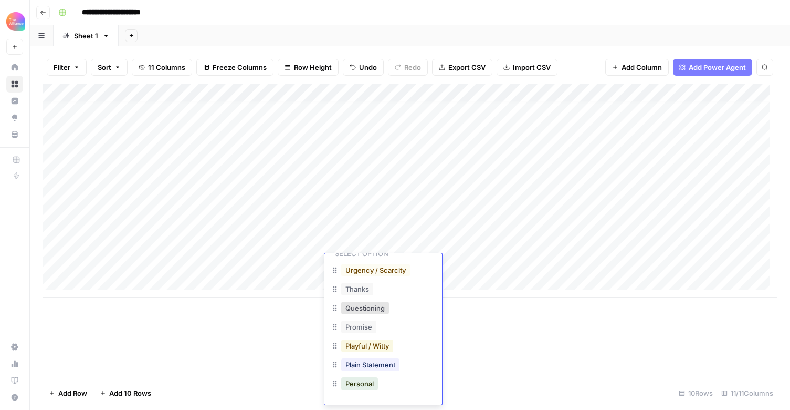
click at [389, 348] on button "Playful / Witty" at bounding box center [367, 345] width 52 height 13
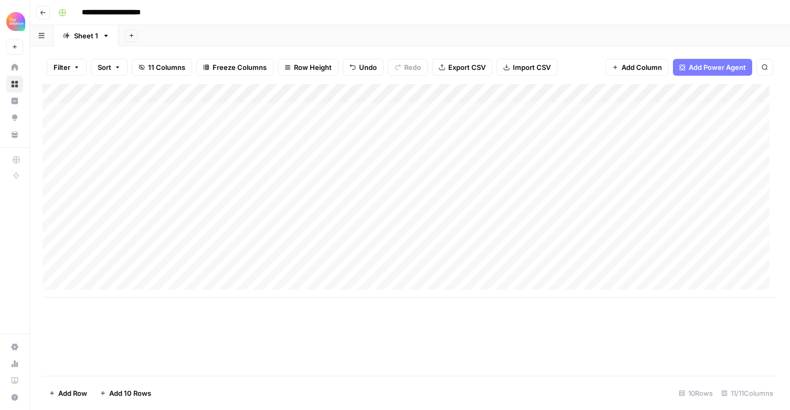
click at [467, 262] on div "Add Column" at bounding box center [410, 190] width 735 height 213
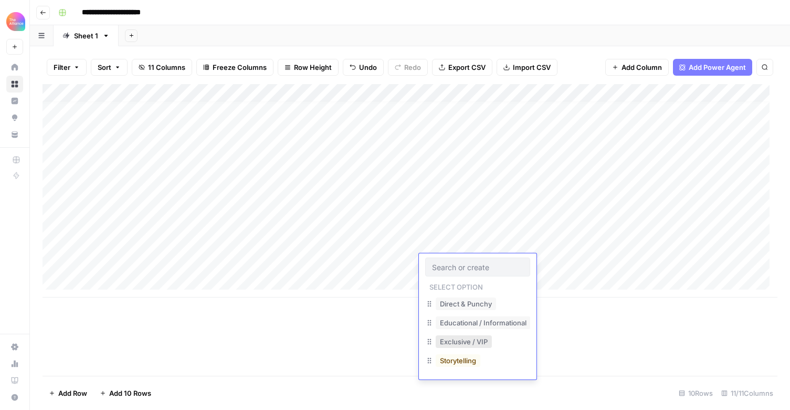
click at [473, 339] on button "Exclusive / VIP" at bounding box center [464, 341] width 56 height 13
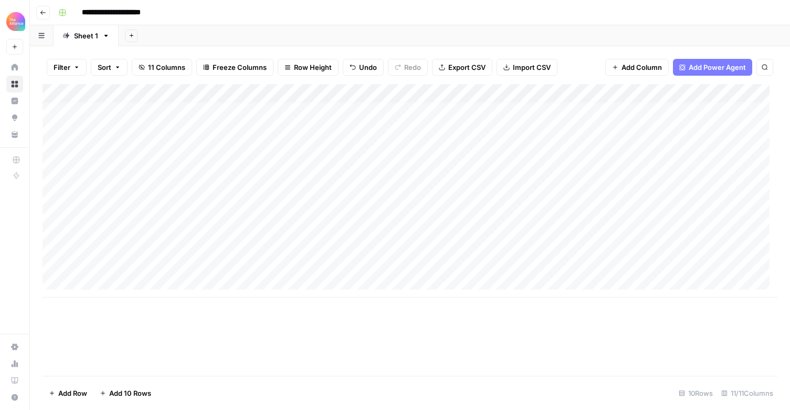
click at [576, 266] on div "Add Column" at bounding box center [410, 190] width 735 height 213
click at [588, 246] on div "Add Column" at bounding box center [410, 190] width 735 height 213
click at [587, 246] on div "Add Column" at bounding box center [410, 190] width 735 height 213
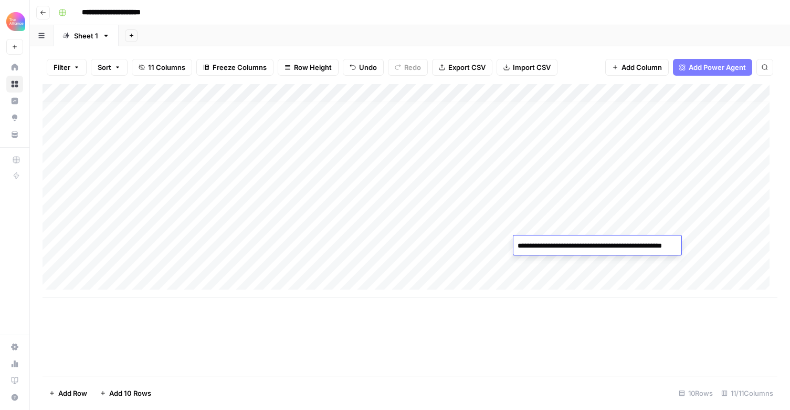
click at [587, 246] on textarea "**********" at bounding box center [610, 245] width 192 height 15
click at [579, 266] on div "Add Column" at bounding box center [410, 190] width 735 height 213
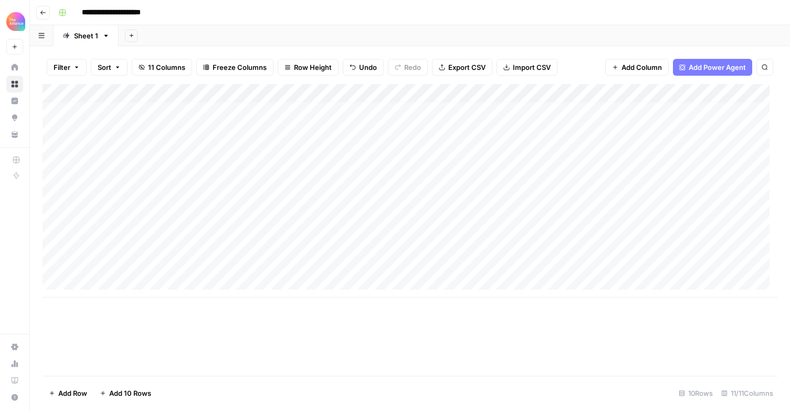
click at [571, 267] on div "Add Column" at bounding box center [410, 190] width 735 height 213
click at [220, 258] on div "Add Column" at bounding box center [410, 190] width 735 height 213
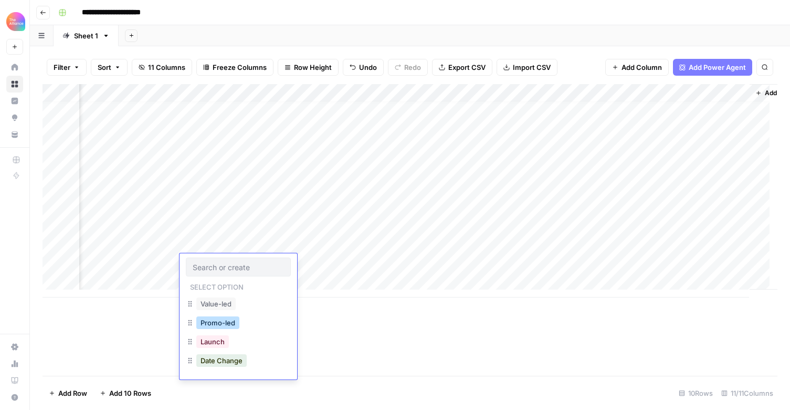
drag, startPoint x: 223, startPoint y: 318, endPoint x: 229, endPoint y: 318, distance: 6.3
click at [229, 318] on button "Promo-led" at bounding box center [217, 322] width 43 height 13
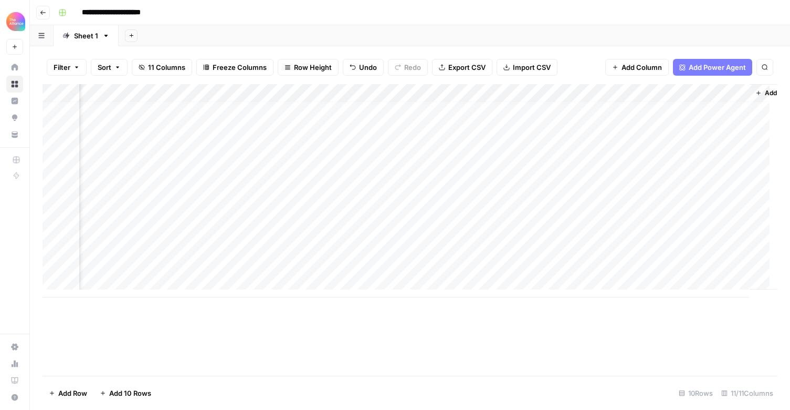
click at [464, 262] on div "Add Column" at bounding box center [410, 190] width 735 height 213
click at [438, 263] on div "Add Column" at bounding box center [410, 190] width 735 height 213
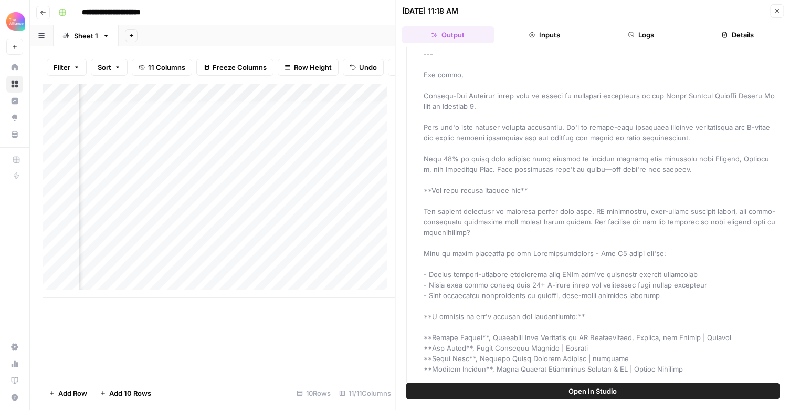
scroll to position [438, 0]
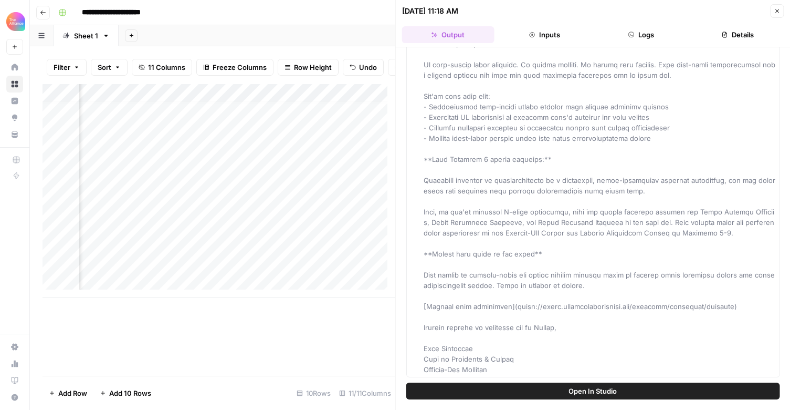
drag, startPoint x: 446, startPoint y: 84, endPoint x: 523, endPoint y: 392, distance: 318.0
click at [523, 392] on div "Hover on an element to add it as a column Add All Columns More options Email Op…" at bounding box center [593, 228] width 395 height 362
copy span "**Loremip Dolo:** Sita cons ad eli SED doeiusmodt incidi **Utlabor Etdo:** Magn…"
click at [598, 314] on div "Email" at bounding box center [600, 6] width 353 height 735
click at [775, 8] on icon "button" at bounding box center [777, 11] width 6 height 6
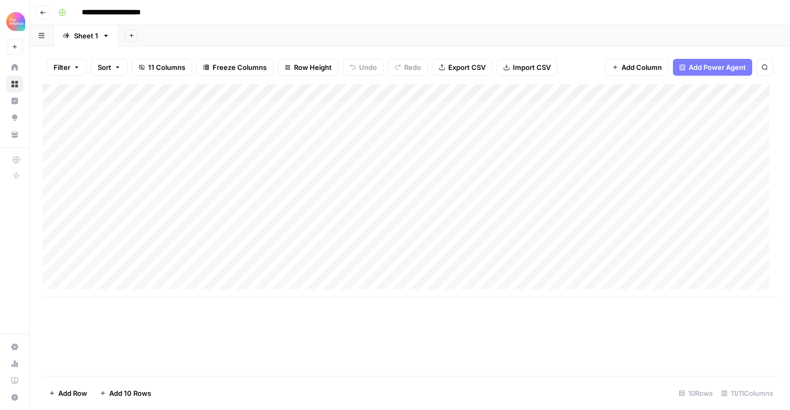
click at [99, 284] on div "Add Column" at bounding box center [410, 190] width 735 height 213
click at [176, 138] on div "Add Column" at bounding box center [410, 199] width 735 height 231
click at [176, 138] on textarea "**********" at bounding box center [163, 138] width 168 height 15
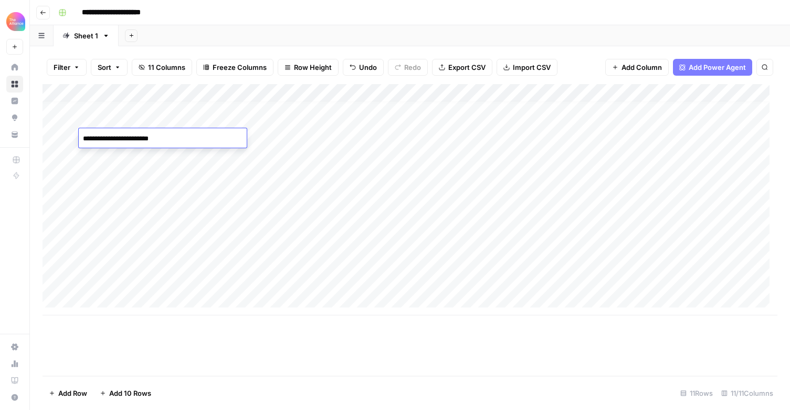
click at [150, 273] on div "Add Column" at bounding box center [410, 199] width 735 height 231
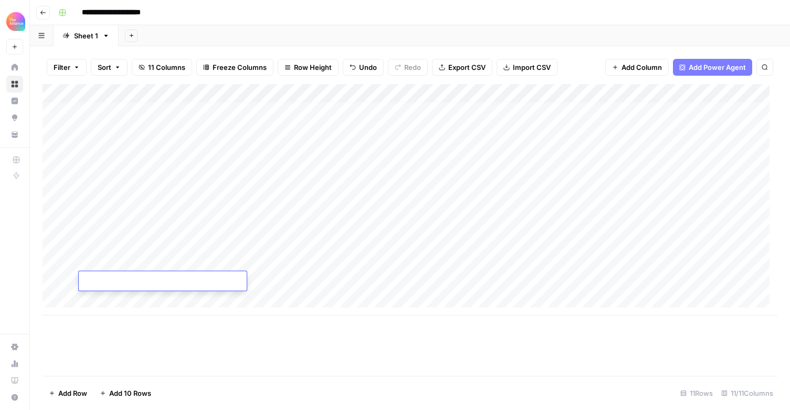
type textarea "**********"
click at [290, 280] on div "Add Column" at bounding box center [410, 199] width 735 height 231
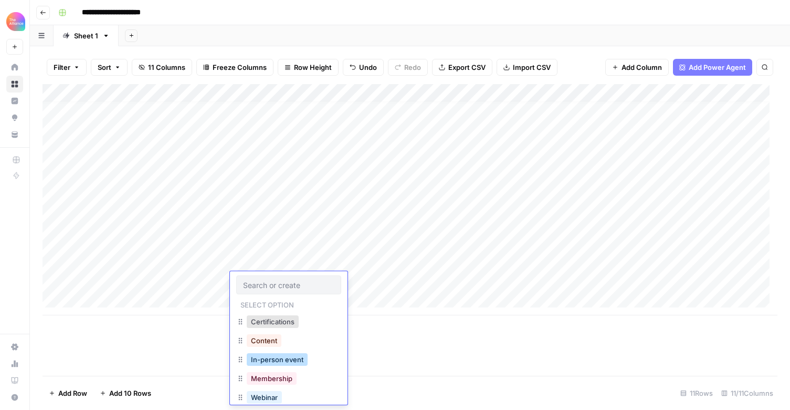
click at [291, 360] on button "In-person event" at bounding box center [277, 359] width 61 height 13
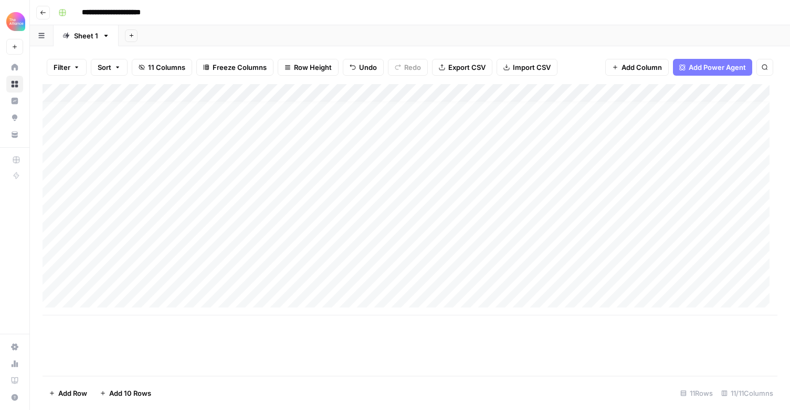
click at [379, 280] on div "Add Column" at bounding box center [410, 199] width 735 height 231
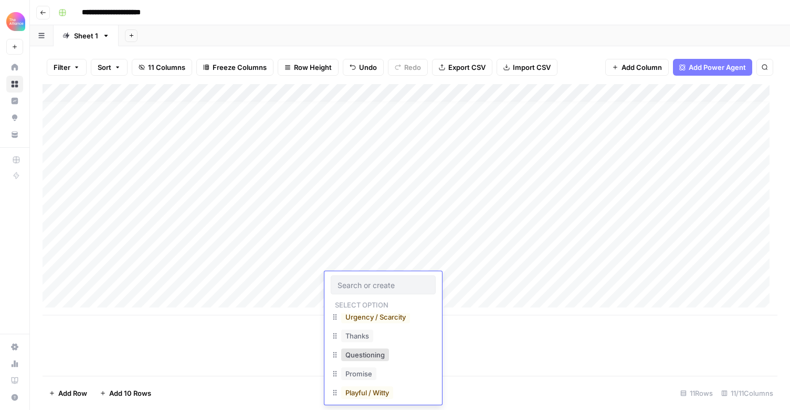
scroll to position [3, 0]
click at [390, 316] on button "Urgency / Scarcity" at bounding box center [375, 318] width 69 height 13
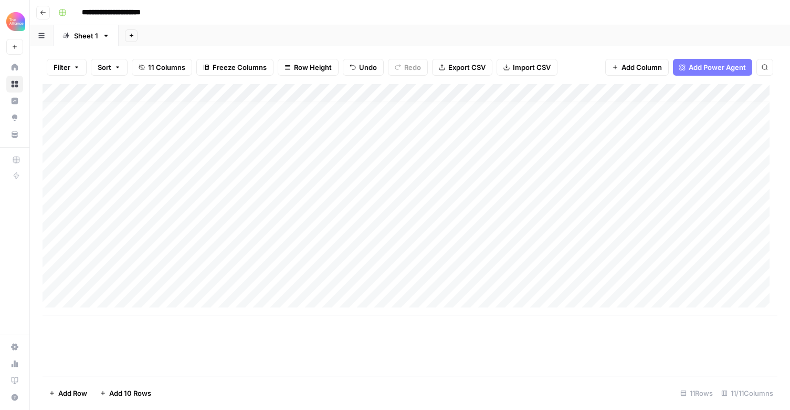
click at [455, 277] on div "Add Column" at bounding box center [410, 199] width 735 height 231
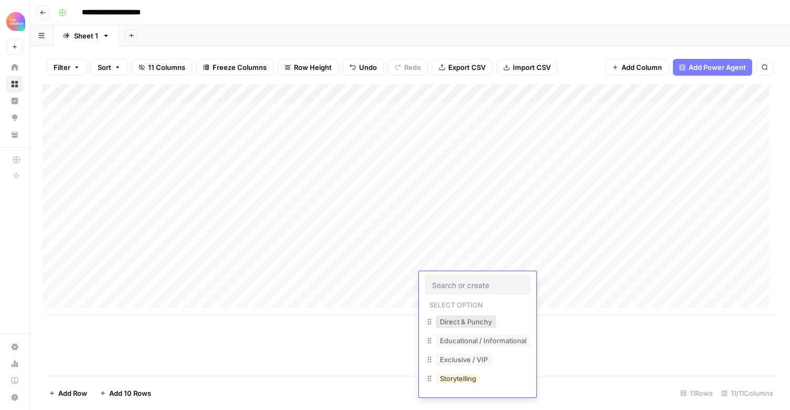
scroll to position [1, 0]
click at [478, 320] on button "Direct & Punchy" at bounding box center [466, 321] width 60 height 13
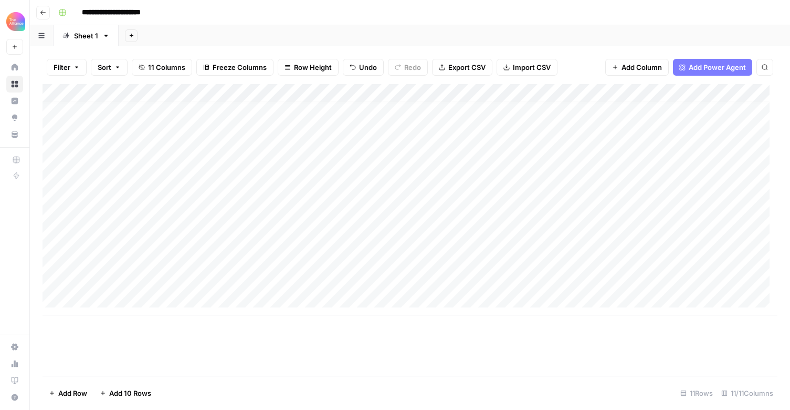
click at [573, 282] on div "Add Column" at bounding box center [410, 199] width 735 height 231
click at [542, 133] on div "Add Column" at bounding box center [410, 199] width 735 height 231
click at [542, 133] on textarea "**********" at bounding box center [598, 138] width 168 height 15
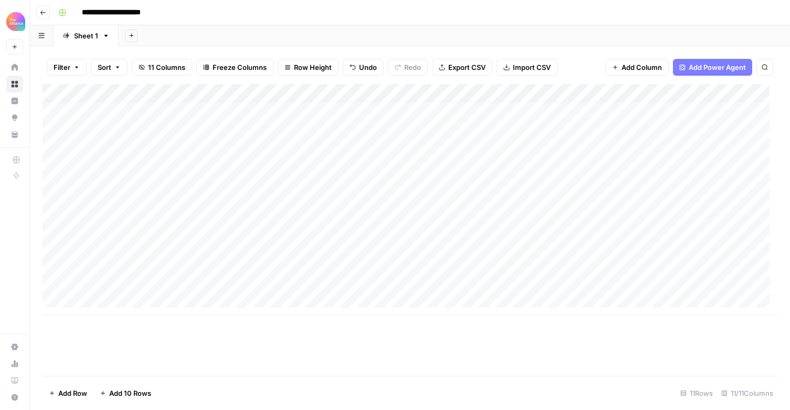
click at [588, 276] on div "Add Column" at bounding box center [410, 199] width 735 height 231
type textarea "**********"
click at [530, 286] on div "Add Column" at bounding box center [410, 199] width 735 height 231
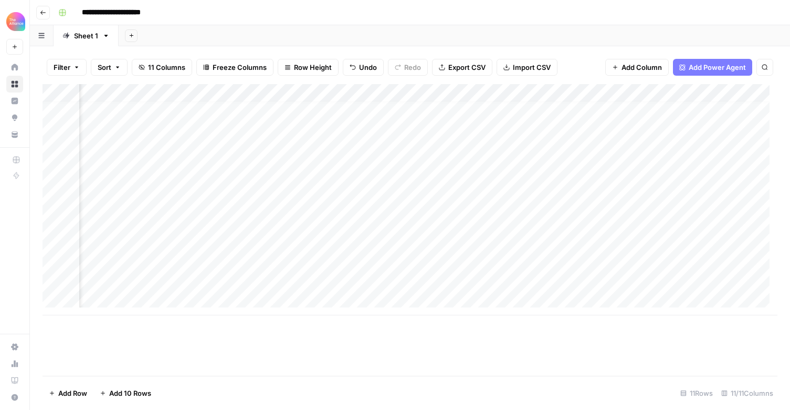
click at [530, 286] on div "Add Column" at bounding box center [410, 199] width 735 height 231
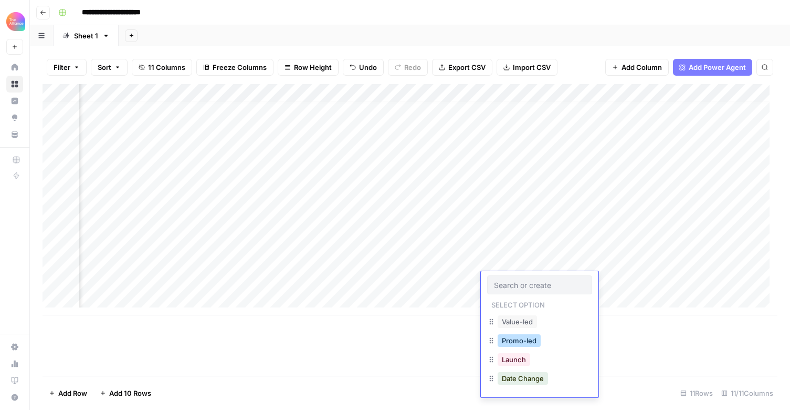
click at [533, 346] on button "Promo-led" at bounding box center [519, 340] width 43 height 13
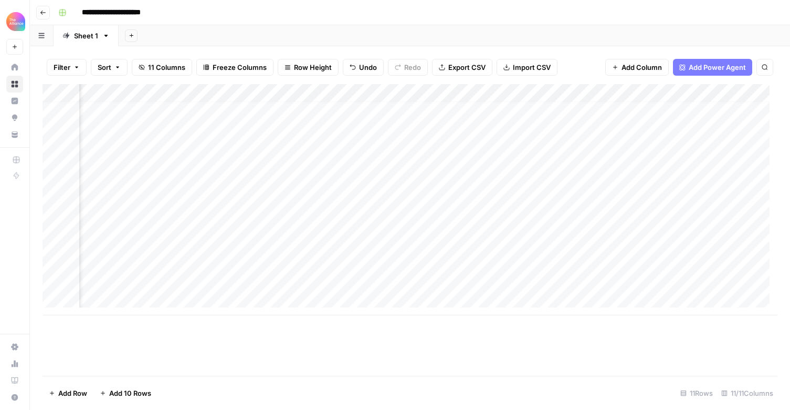
scroll to position [8, 544]
click at [538, 277] on div "Add Column" at bounding box center [410, 199] width 735 height 231
click at [402, 279] on div "Add Column" at bounding box center [410, 199] width 735 height 231
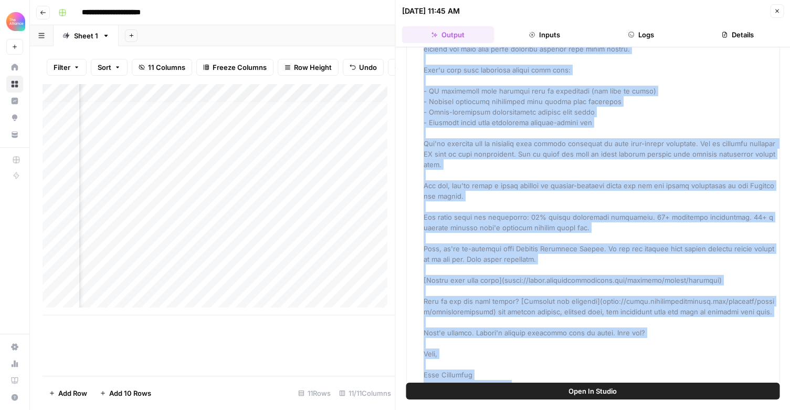
scroll to position [259, 0]
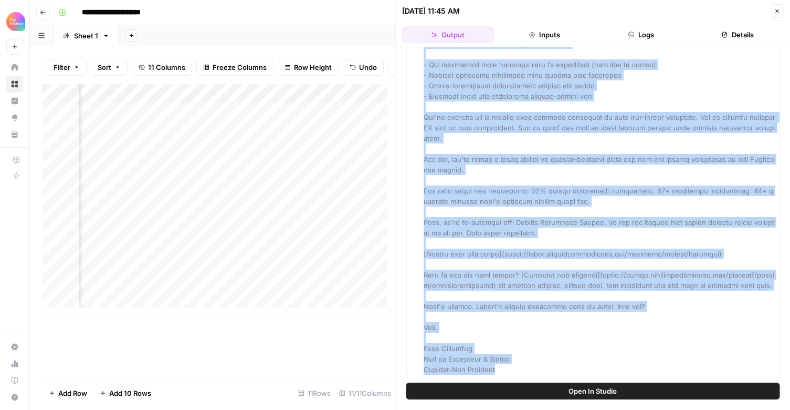
drag, startPoint x: 454, startPoint y: 82, endPoint x: 665, endPoint y: 394, distance: 376.8
click at [665, 399] on div "Hover on an element to add it as a column Add All Columns More options Email Op…" at bounding box center [593, 228] width 395 height 362
copy span "Subject Line:** Only 20 days left to join Sydney's product leaders **Preview Te…"
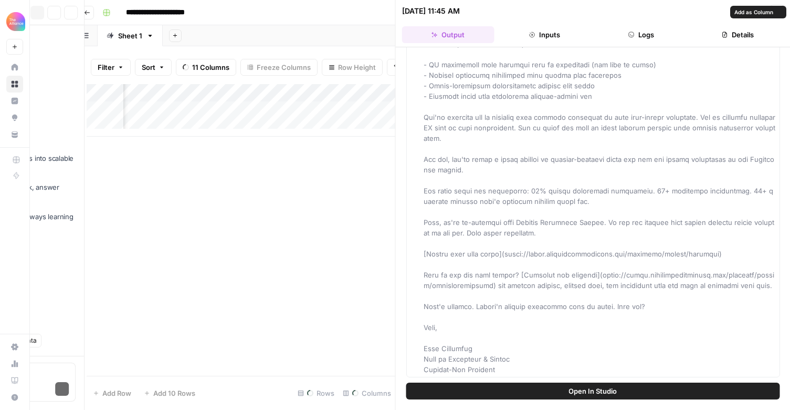
scroll to position [0, 671]
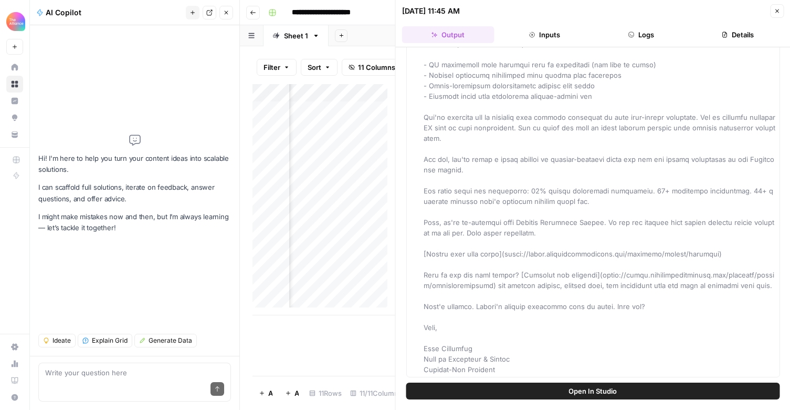
click at [573, 345] on div "Email" at bounding box center [600, 101] width 353 height 546
click at [780, 14] on icon "button" at bounding box center [777, 11] width 6 height 6
